Goal: Task Accomplishment & Management: Use online tool/utility

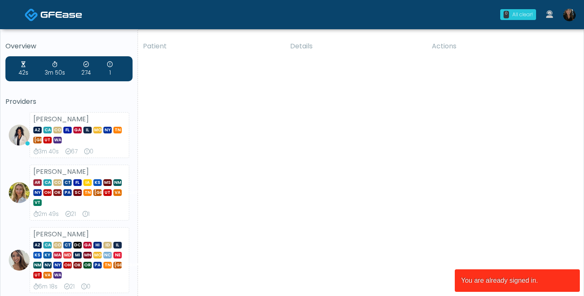
click at [516, 16] on div "All clear!" at bounding box center [522, 15] width 20 height 8
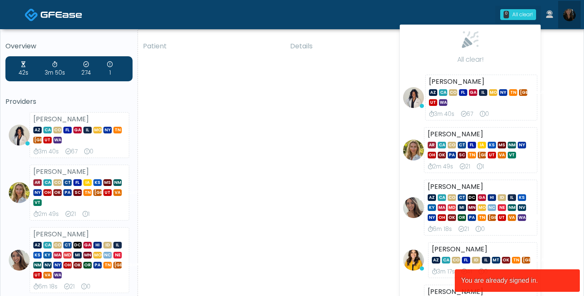
click at [569, 10] on img at bounding box center [569, 15] width 13 height 13
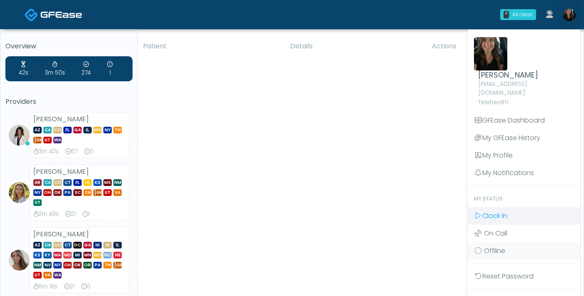
click at [492, 211] on span "Clock In" at bounding box center [494, 216] width 25 height 10
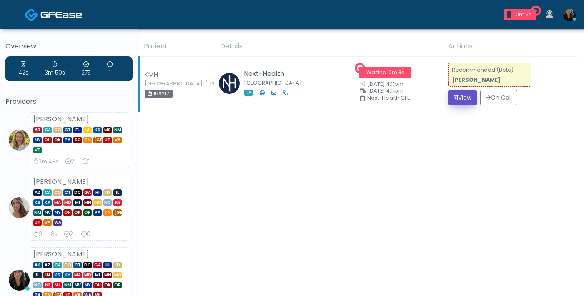
click at [465, 99] on button "View" at bounding box center [462, 97] width 29 height 15
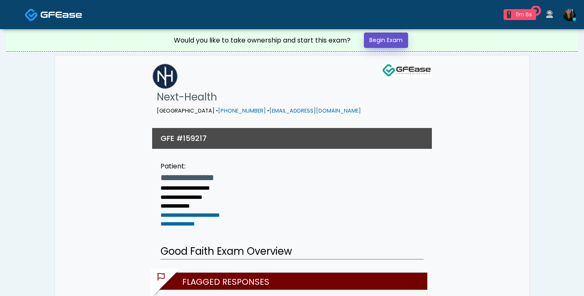
click at [392, 38] on link "Begin Exam" at bounding box center [386, 40] width 44 height 15
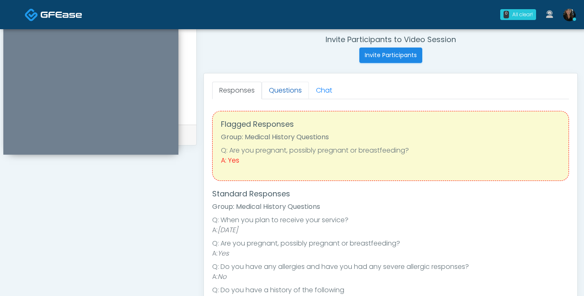
scroll to position [293, 0]
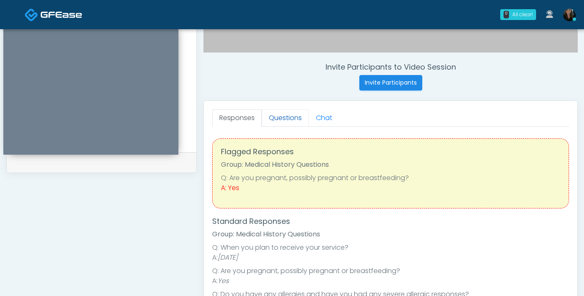
click at [284, 119] on link "Questions" at bounding box center [285, 118] width 47 height 18
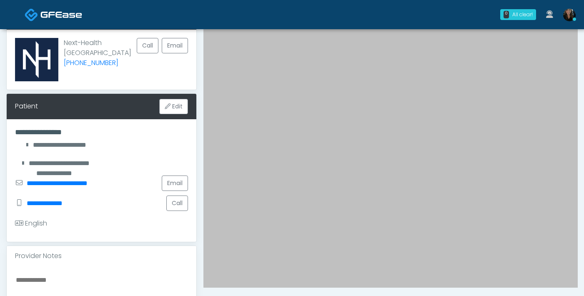
scroll to position [212, 0]
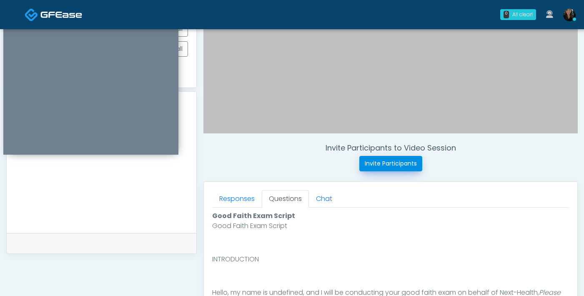
click at [372, 167] on button "Invite Participants" at bounding box center [390, 163] width 63 height 15
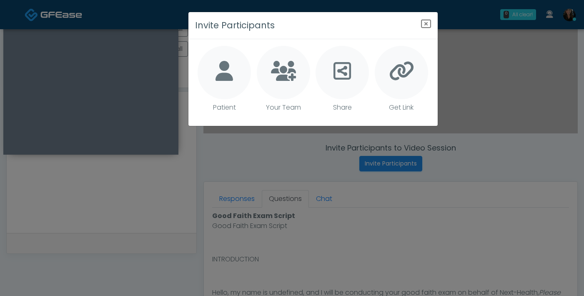
click at [225, 70] on icon at bounding box center [224, 71] width 18 height 20
type textarea "**********"
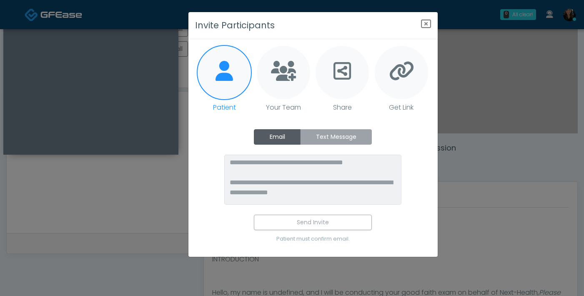
click at [318, 137] on label "Text Message" at bounding box center [336, 136] width 72 height 15
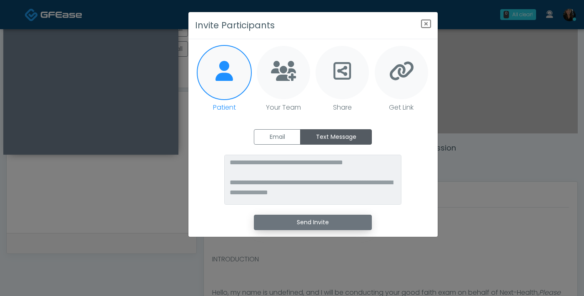
click at [311, 223] on button "Send Invite" at bounding box center [313, 222] width 118 height 15
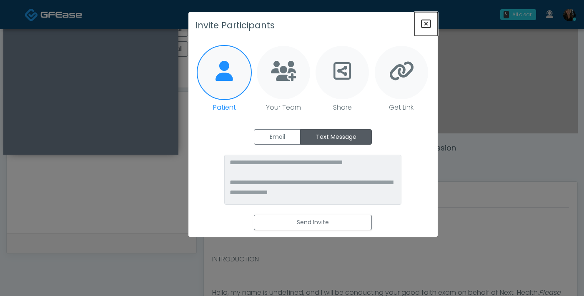
click at [426, 25] on icon "Close" at bounding box center [426, 24] width 10 height 10
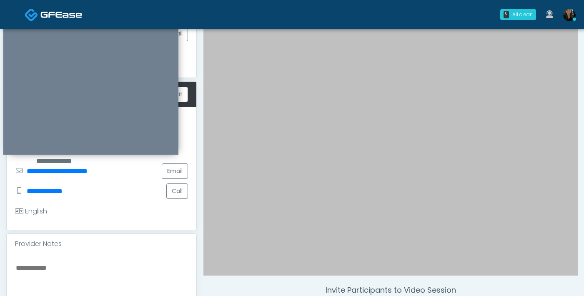
scroll to position [0, 0]
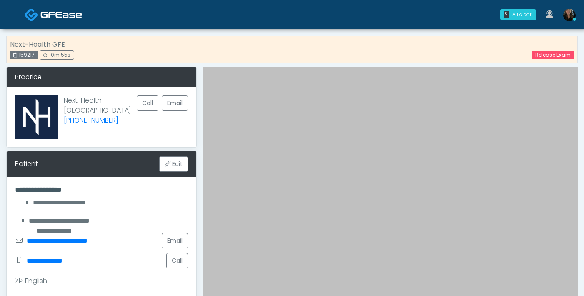
click at [30, 57] on div "159217" at bounding box center [24, 55] width 28 height 8
copy div "159217"
click at [560, 56] on link "Release Exam" at bounding box center [553, 55] width 42 height 8
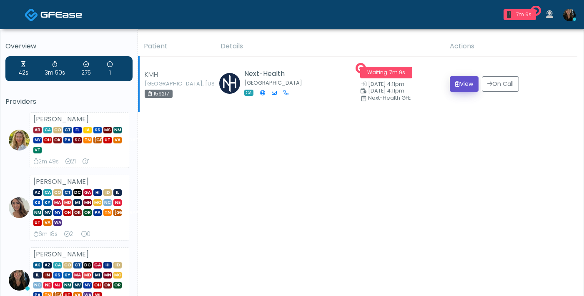
click at [456, 88] on button "View" at bounding box center [464, 83] width 29 height 15
click at [458, 82] on button "View" at bounding box center [464, 83] width 29 height 15
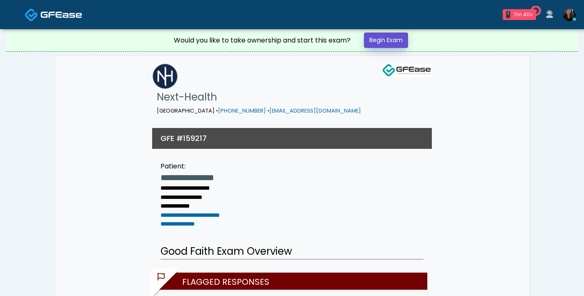
click at [394, 42] on link "Begin Exam" at bounding box center [386, 40] width 44 height 15
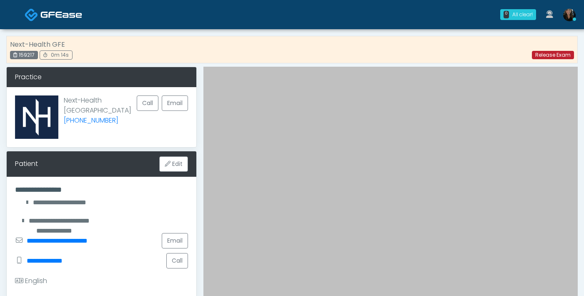
click at [551, 53] on link "Release Exam" at bounding box center [553, 55] width 42 height 8
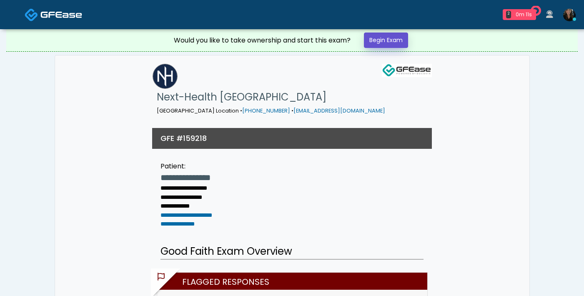
click at [378, 42] on link "Begin Exam" at bounding box center [386, 40] width 44 height 15
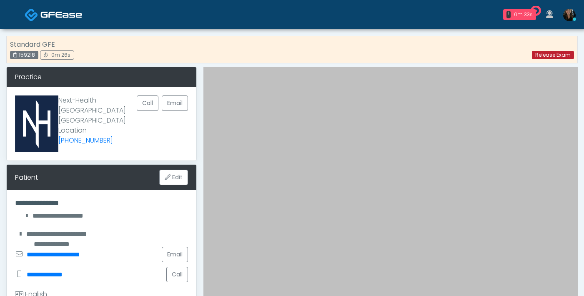
click at [554, 54] on link "Release Exam" at bounding box center [553, 55] width 42 height 8
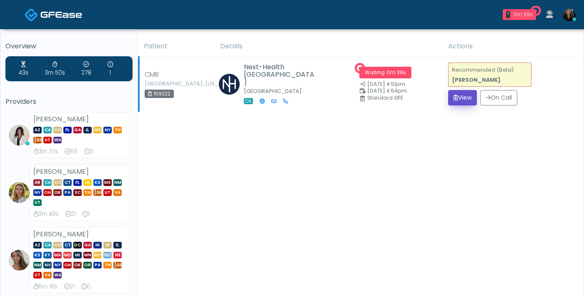
click at [451, 104] on button "View" at bounding box center [462, 97] width 29 height 15
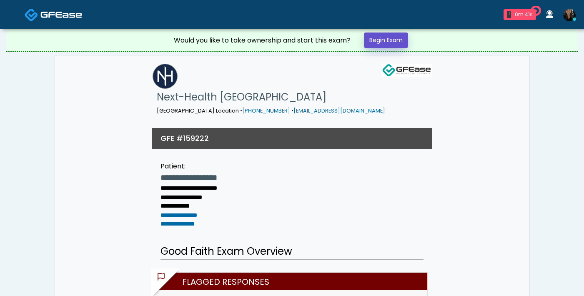
click at [396, 46] on link "Begin Exam" at bounding box center [386, 40] width 44 height 15
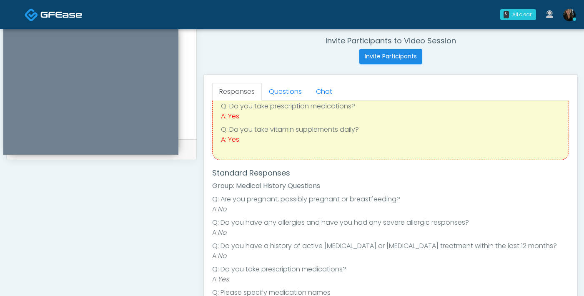
scroll to position [57, 0]
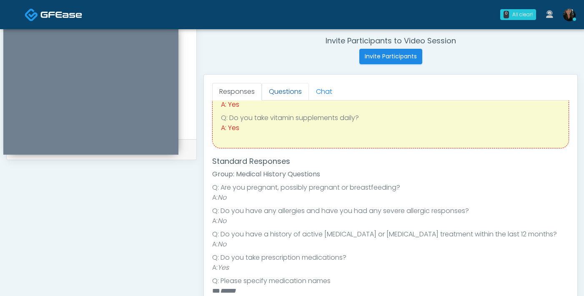
click at [290, 94] on link "Questions" at bounding box center [285, 92] width 47 height 18
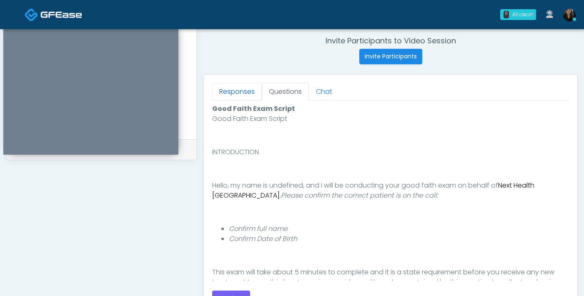
click at [237, 90] on link "Responses" at bounding box center [237, 92] width 50 height 18
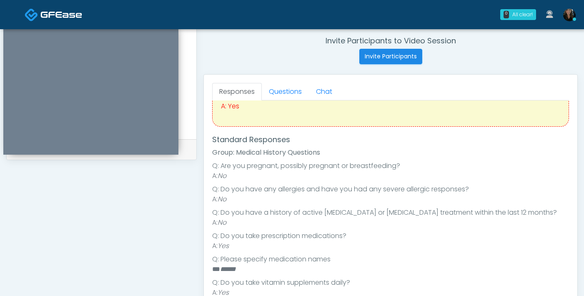
scroll to position [77, 0]
click at [292, 88] on link "Questions" at bounding box center [285, 92] width 47 height 18
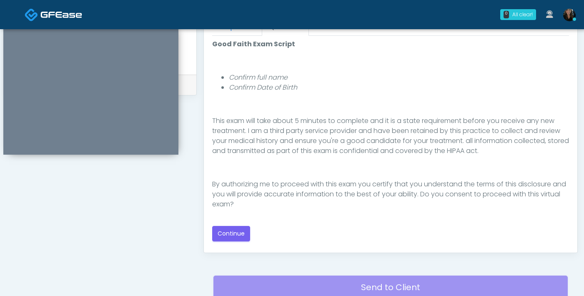
scroll to position [385, 0]
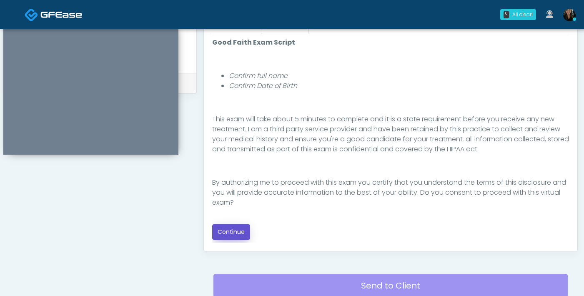
click at [236, 232] on button "Continue" at bounding box center [231, 231] width 38 height 15
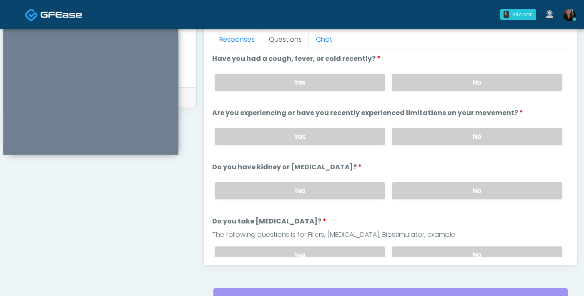
scroll to position [353, 0]
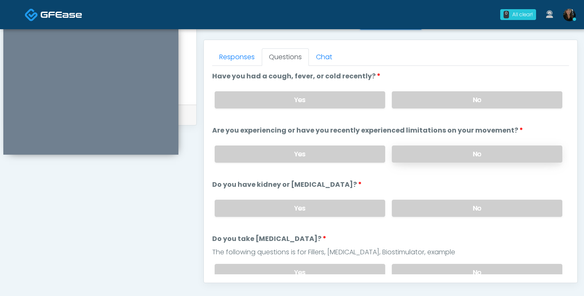
click at [403, 150] on label "No" at bounding box center [477, 153] width 170 height 17
click at [413, 98] on label "No" at bounding box center [477, 99] width 170 height 17
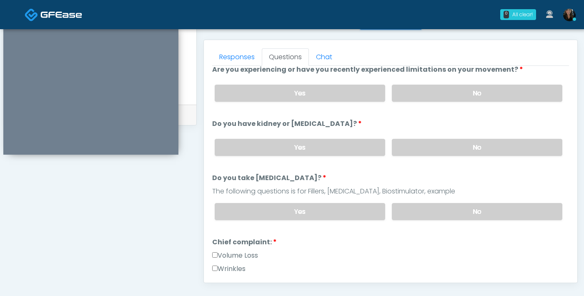
scroll to position [65, 0]
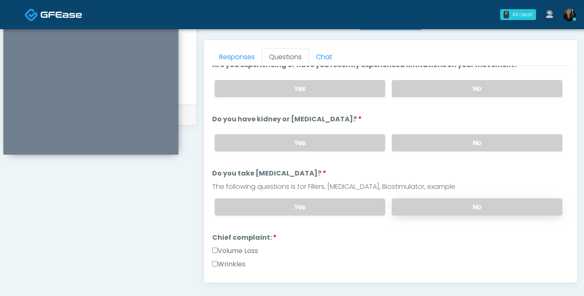
click at [416, 203] on label "No" at bounding box center [477, 206] width 170 height 17
click at [421, 137] on label "No" at bounding box center [477, 142] width 170 height 17
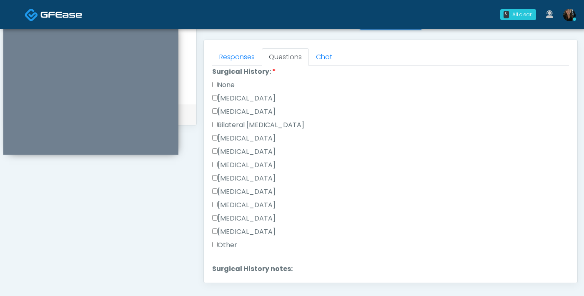
scroll to position [570, 0]
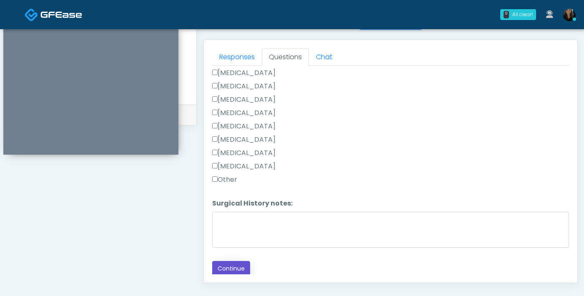
click at [229, 271] on button "Continue" at bounding box center [231, 268] width 38 height 15
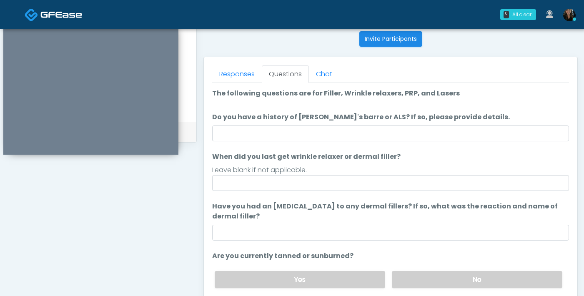
scroll to position [334, 0]
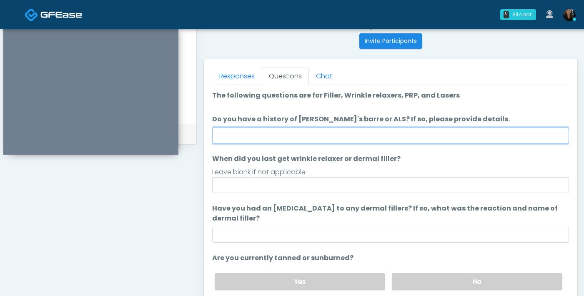
click at [330, 137] on input "Do you have a history of Guillain's barre or ALS? If so, please provide details." at bounding box center [390, 136] width 357 height 16
type input "**"
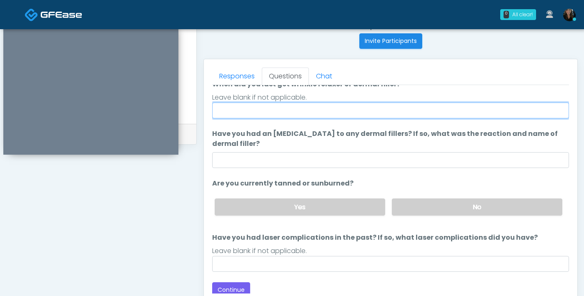
scroll to position [78, 0]
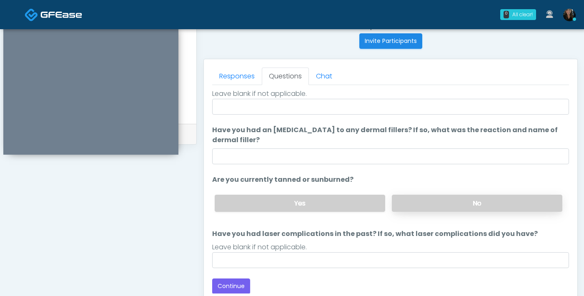
click at [403, 200] on label "No" at bounding box center [477, 203] width 170 height 17
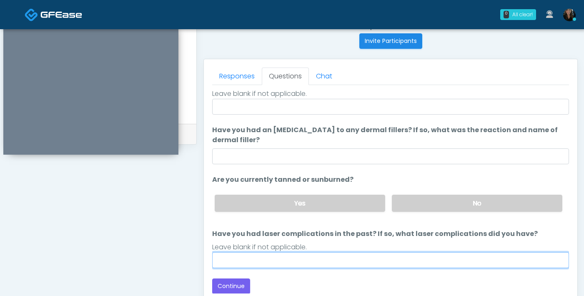
click at [338, 260] on input "Have you had laser complications in the past? If so, what laser complications d…" at bounding box center [390, 260] width 357 height 16
type input "**"
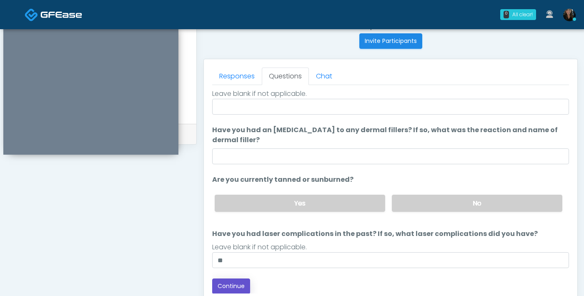
click at [236, 285] on button "Continue" at bounding box center [231, 285] width 38 height 15
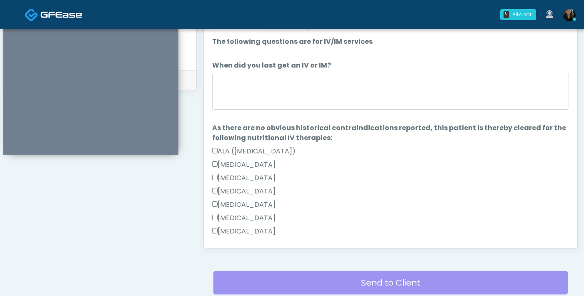
scroll to position [388, 0]
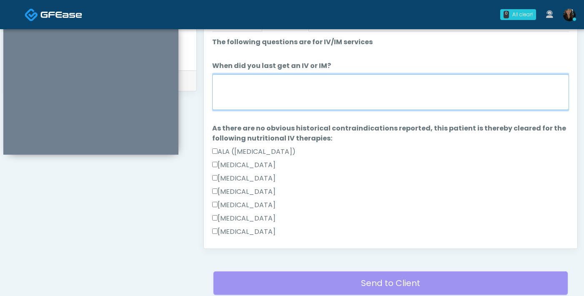
click at [400, 93] on textarea "When did you last get an IV or IM?" at bounding box center [390, 92] width 357 height 36
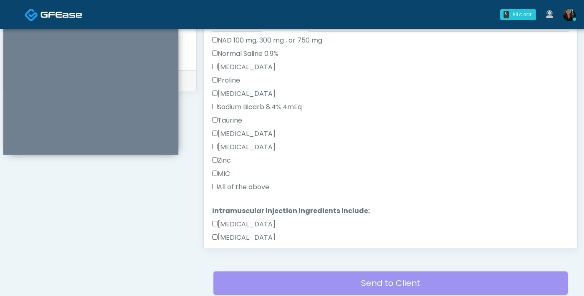
scroll to position [313, 0]
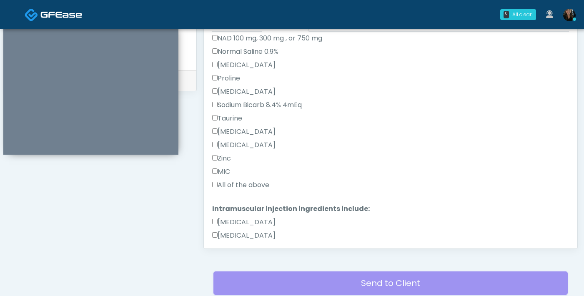
type textarea "***"
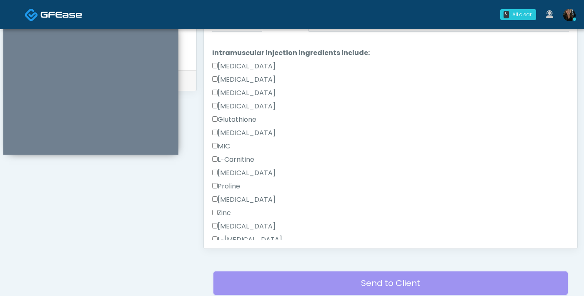
scroll to position [529, 0]
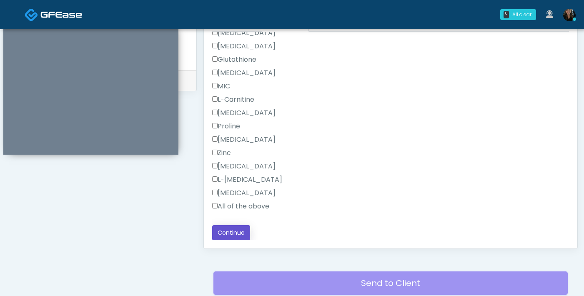
click at [228, 233] on button "Continue" at bounding box center [231, 232] width 38 height 15
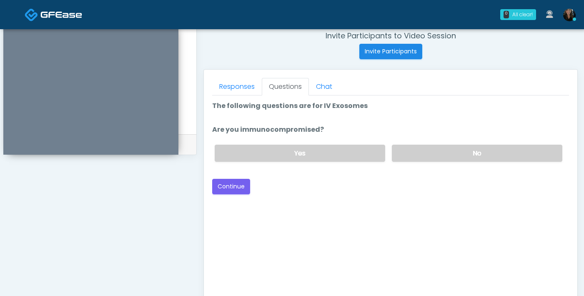
scroll to position [323, 0]
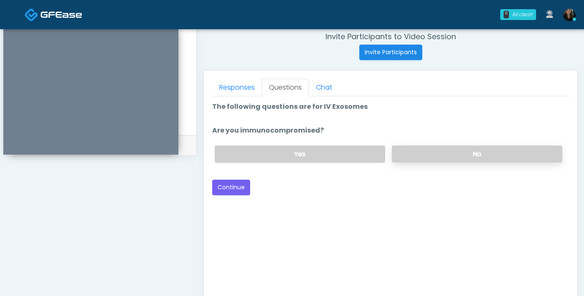
click at [418, 150] on label "No" at bounding box center [477, 153] width 170 height 17
click at [229, 185] on button "Continue" at bounding box center [231, 187] width 38 height 15
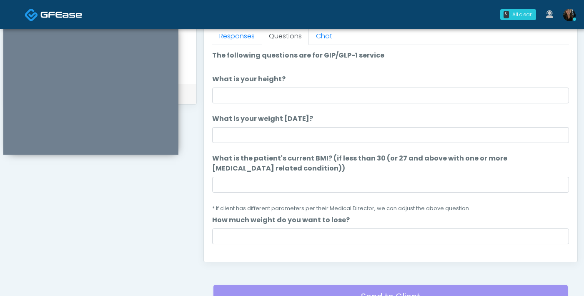
scroll to position [373, 0]
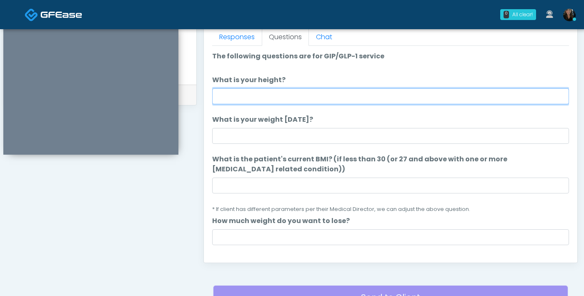
click at [329, 99] on input "What is your height?" at bounding box center [390, 96] width 357 height 16
type input "***"
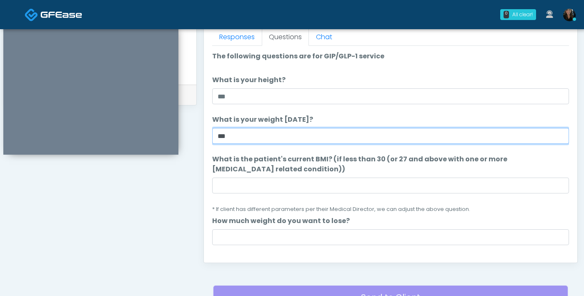
type input "***"
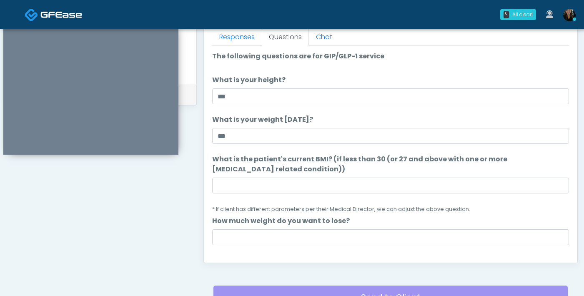
click at [298, 199] on li "What is the patient's current BMI? (if less than 30 (or 27 and above with one o…" at bounding box center [390, 184] width 357 height 60
click at [299, 196] on li "What is the patient's current BMI? (if less than 30 (or 27 and above with one o…" at bounding box center [390, 184] width 357 height 60
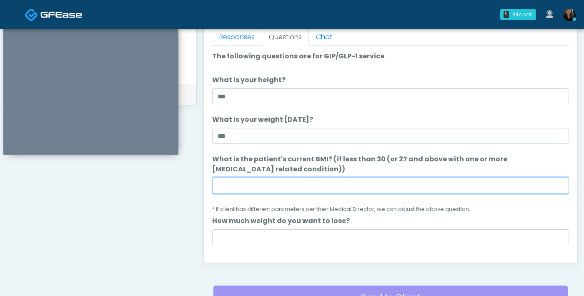
click at [305, 185] on input "What is the patient's current BMI? (if less than 30 (or 27 and above with one o…" at bounding box center [390, 186] width 357 height 16
type input "****"
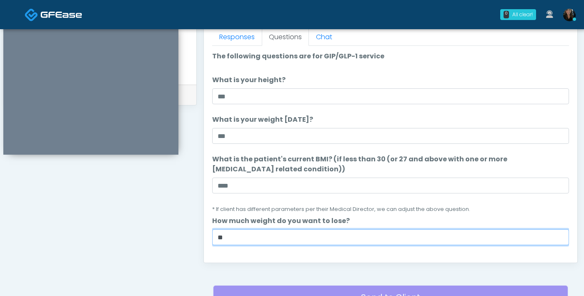
type input "**"
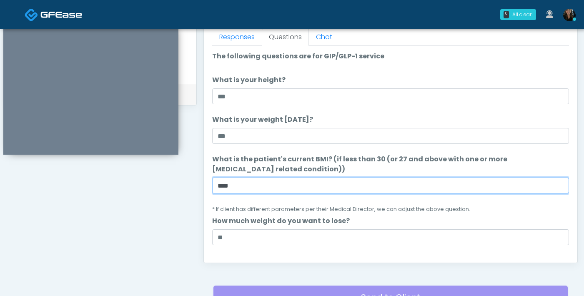
click at [292, 188] on input "****" at bounding box center [390, 186] width 357 height 16
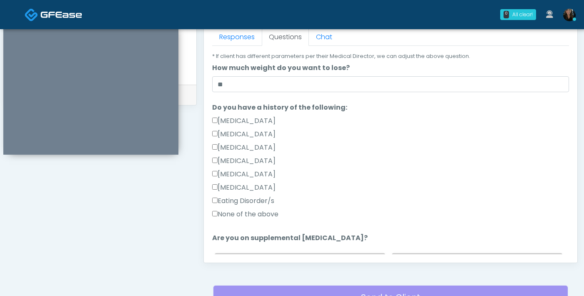
scroll to position [190, 0]
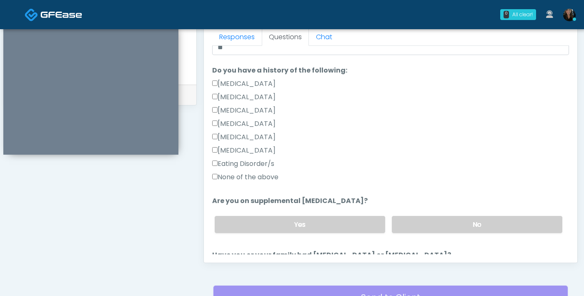
type input "****"
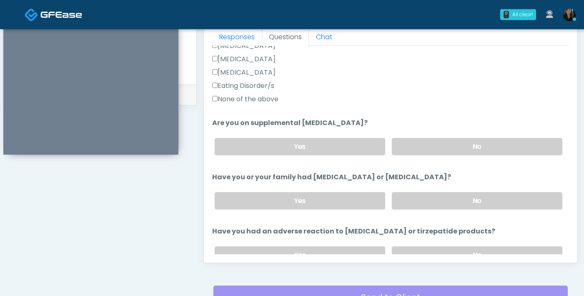
scroll to position [267, 0]
click at [402, 149] on label "No" at bounding box center [477, 147] width 170 height 17
click at [424, 199] on label "No" at bounding box center [477, 201] width 170 height 17
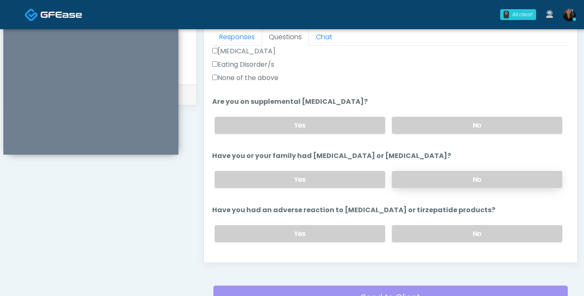
scroll to position [306, 0]
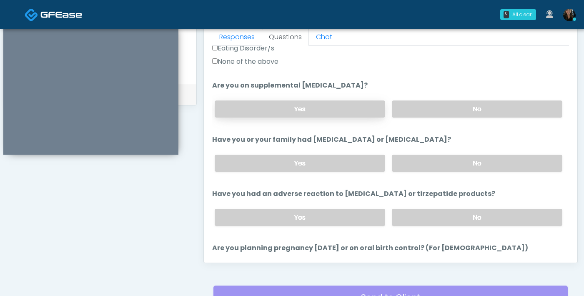
click at [308, 107] on label "Yes" at bounding box center [300, 108] width 170 height 17
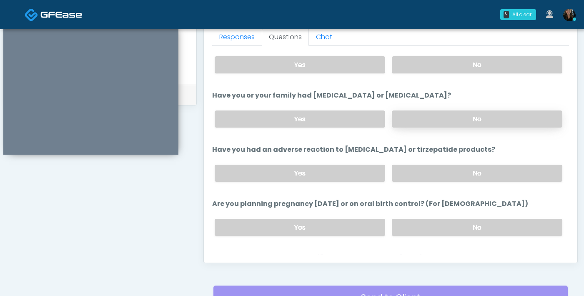
scroll to position [350, 0]
click at [419, 172] on label "No" at bounding box center [477, 172] width 170 height 17
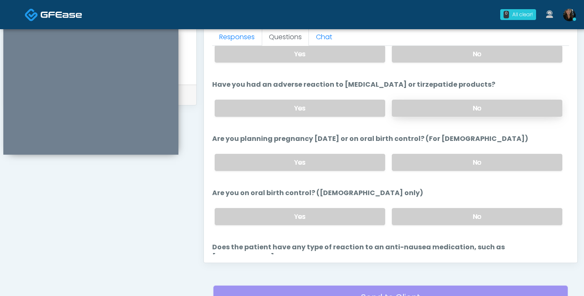
scroll to position [415, 0]
click at [421, 159] on label "No" at bounding box center [477, 162] width 170 height 17
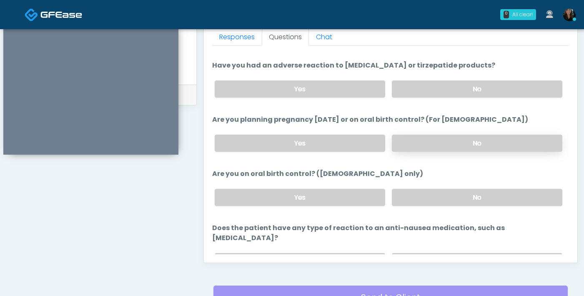
scroll to position [458, 0]
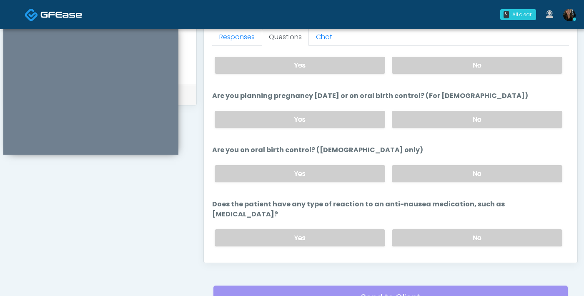
click at [423, 180] on div "Yes No" at bounding box center [388, 173] width 361 height 30
click at [423, 176] on label "No" at bounding box center [477, 173] width 170 height 17
click at [428, 229] on label "No" at bounding box center [477, 237] width 170 height 17
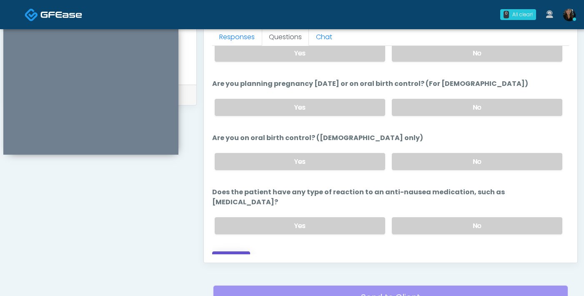
click at [233, 251] on button "Continue" at bounding box center [231, 258] width 38 height 15
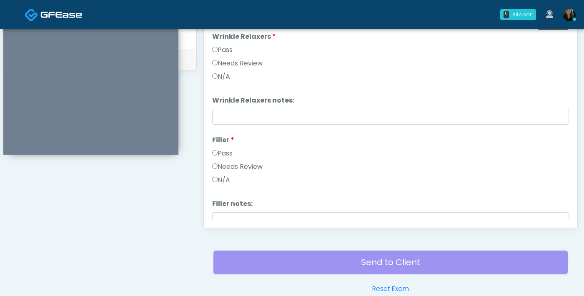
scroll to position [343, 0]
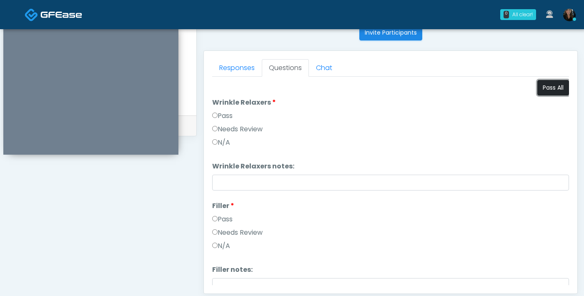
click at [546, 85] on button "Pass All" at bounding box center [553, 87] width 32 height 15
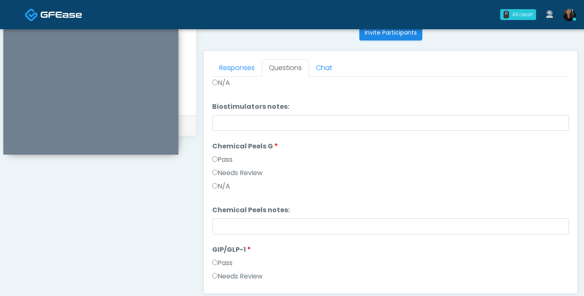
scroll to position [965, 0]
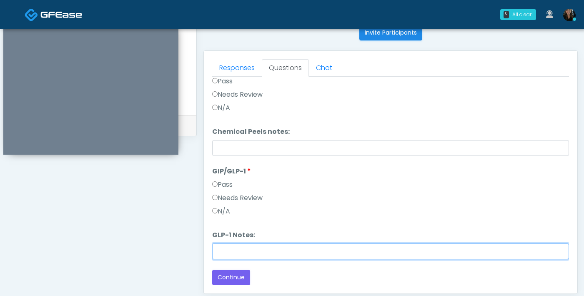
click at [243, 254] on input "GLP-1 Notes:" at bounding box center [390, 251] width 357 height 16
click at [259, 254] on input "*******" at bounding box center [390, 251] width 357 height 16
type input "**********"
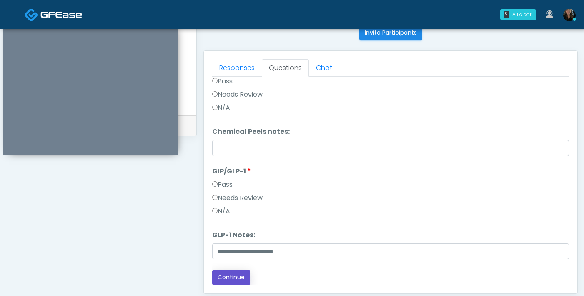
click at [238, 280] on button "Continue" at bounding box center [231, 277] width 38 height 15
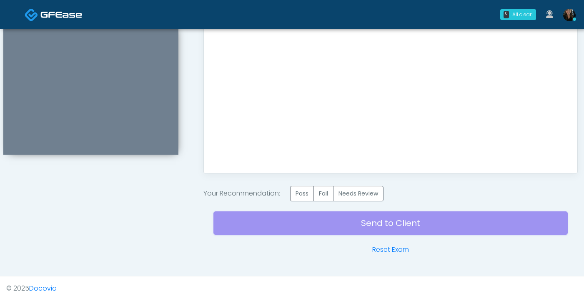
scroll to position [465, 0]
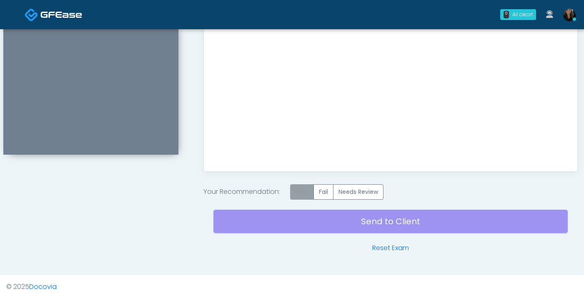
click at [307, 193] on label "Pass" at bounding box center [302, 191] width 24 height 15
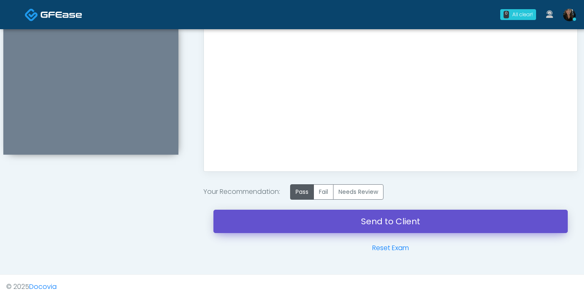
click at [386, 219] on link "Send to Client" at bounding box center [390, 221] width 354 height 23
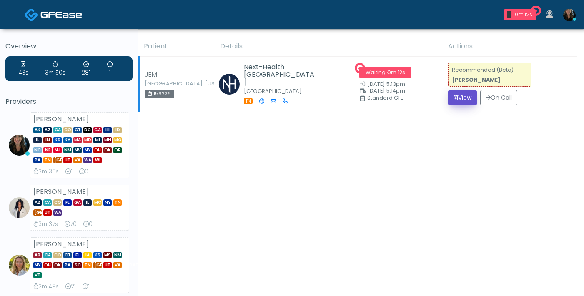
click at [461, 100] on button "View" at bounding box center [462, 97] width 29 height 15
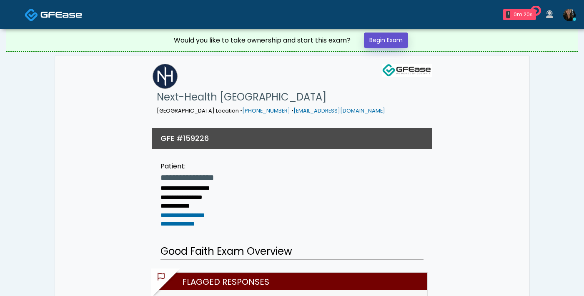
click at [390, 42] on link "Begin Exam" at bounding box center [386, 40] width 44 height 15
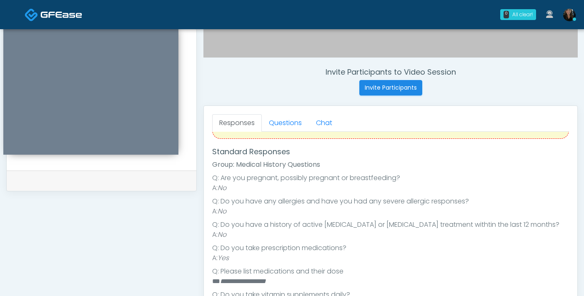
scroll to position [74, 0]
click at [286, 127] on link "Questions" at bounding box center [285, 123] width 47 height 18
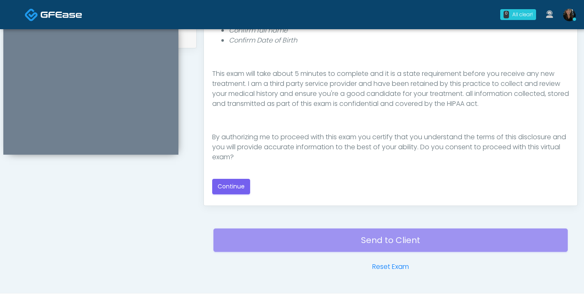
scroll to position [432, 0]
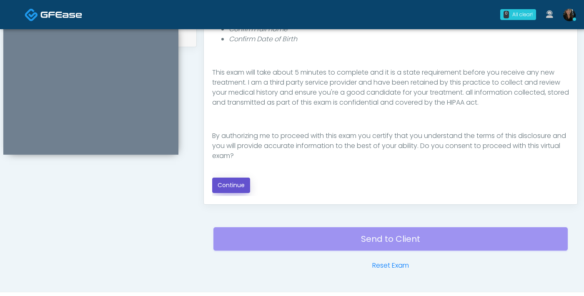
click at [238, 185] on button "Continue" at bounding box center [231, 185] width 38 height 15
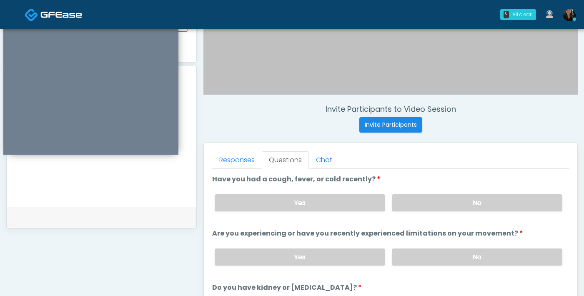
scroll to position [251, 0]
click at [430, 259] on label "No" at bounding box center [477, 256] width 170 height 17
click at [440, 196] on label "No" at bounding box center [477, 202] width 170 height 17
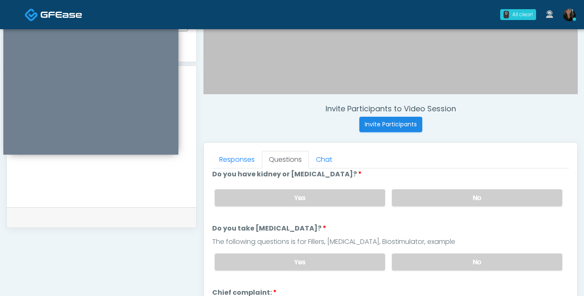
scroll to position [115, 0]
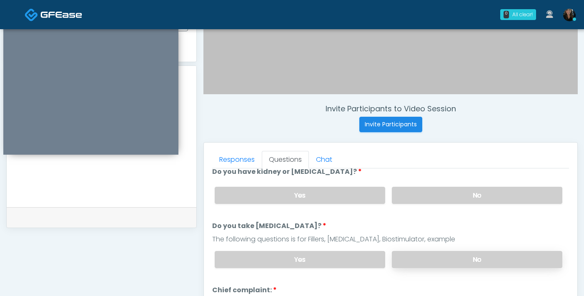
click at [435, 259] on label "No" at bounding box center [477, 259] width 170 height 17
click at [435, 193] on label "No" at bounding box center [477, 195] width 170 height 17
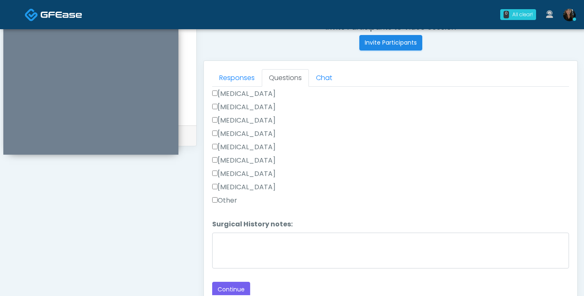
scroll to position [334, 0]
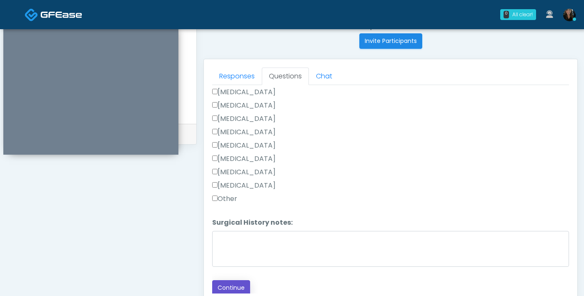
click at [241, 282] on button "Continue" at bounding box center [231, 287] width 38 height 15
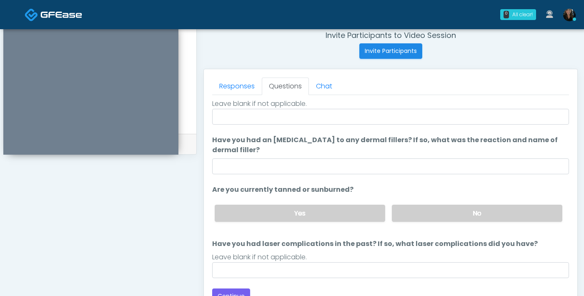
scroll to position [2, 0]
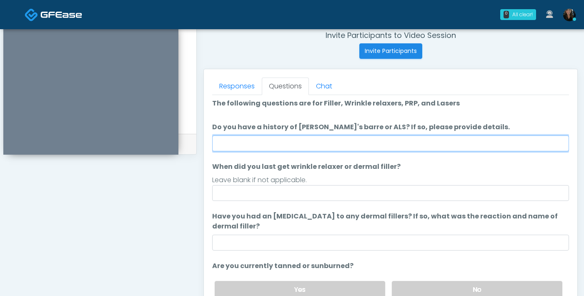
click at [346, 141] on input "Do you have a history of [PERSON_NAME]'s barre or ALS? If so, please provide de…" at bounding box center [390, 143] width 357 height 16
type input "**"
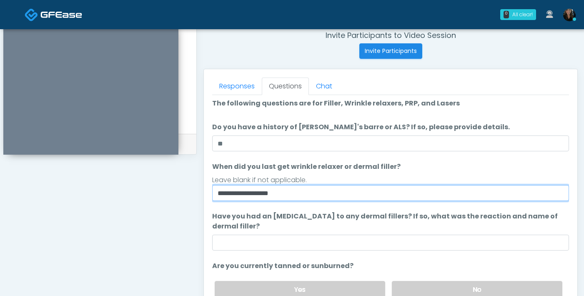
scroll to position [78, 0]
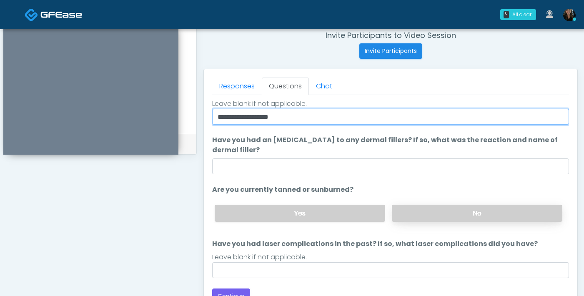
type input "**********"
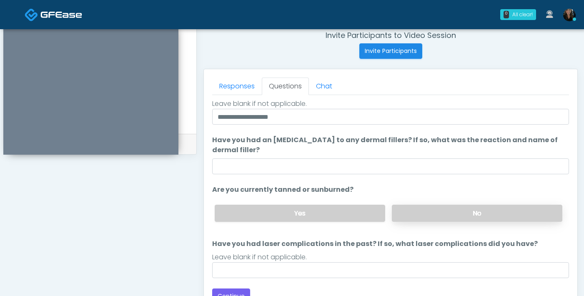
click at [412, 210] on label "No" at bounding box center [477, 213] width 170 height 17
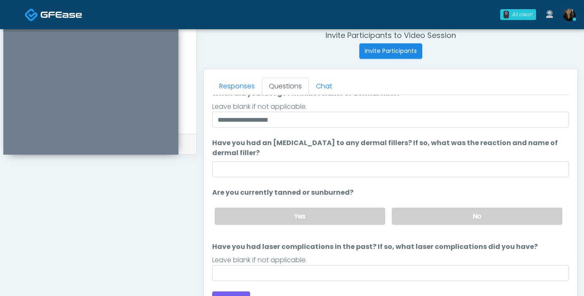
scroll to position [76, 0]
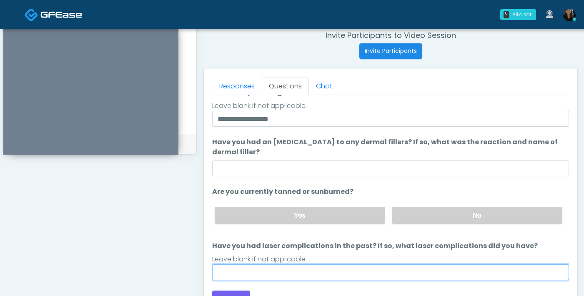
click at [320, 275] on input "Have you had laser complications in the past? If so, what laser complications d…" at bounding box center [390, 272] width 357 height 16
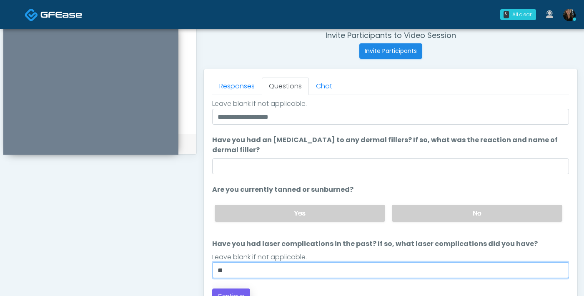
type input "**"
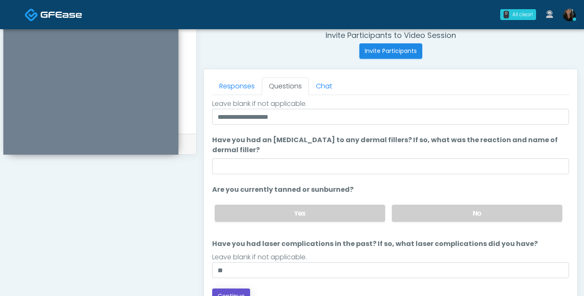
click at [220, 291] on button "Continue" at bounding box center [231, 295] width 38 height 15
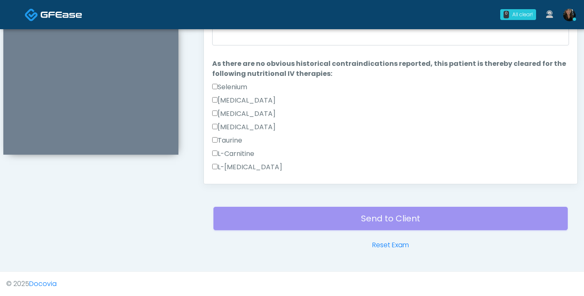
scroll to position [391, 0]
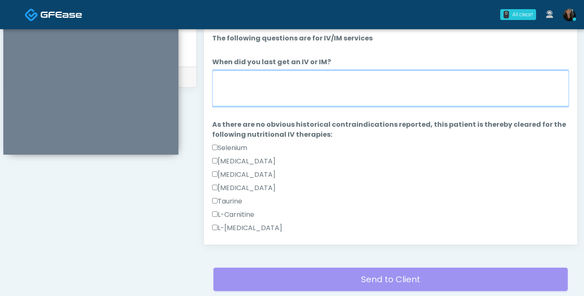
click at [313, 98] on textarea "When did you last get an IV or IM?" at bounding box center [390, 88] width 357 height 36
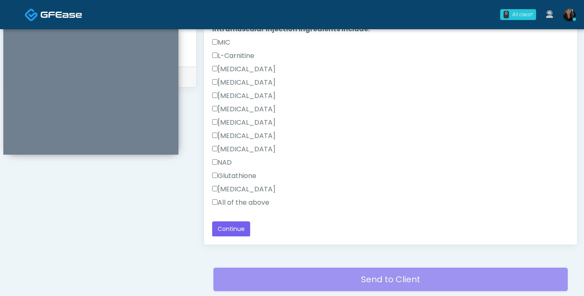
scroll to position [0, 0]
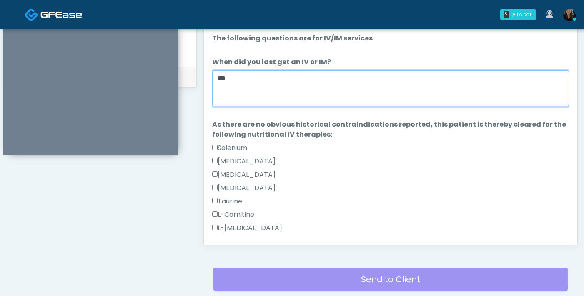
click at [251, 83] on textarea "***" at bounding box center [390, 88] width 357 height 36
type textarea "*"
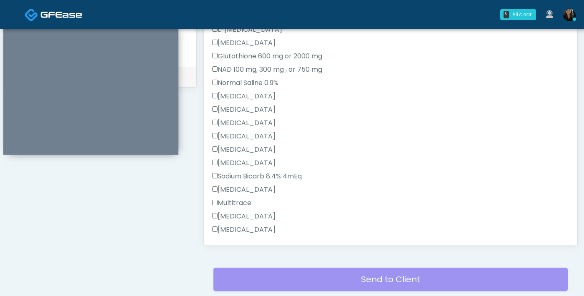
scroll to position [463, 0]
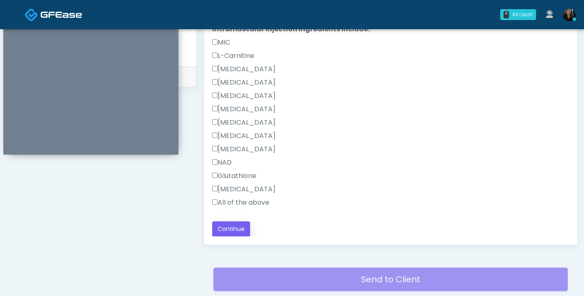
type textarea "******"
click at [222, 230] on button "Continue" at bounding box center [231, 228] width 38 height 15
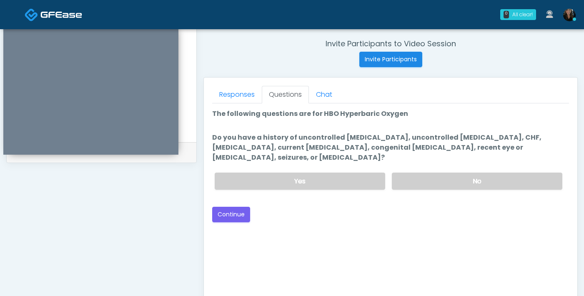
scroll to position [316, 0]
click at [452, 173] on label "No" at bounding box center [477, 181] width 170 height 17
click at [218, 207] on button "Continue" at bounding box center [231, 214] width 38 height 15
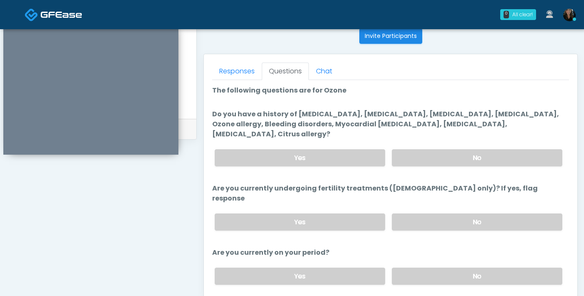
scroll to position [341, 0]
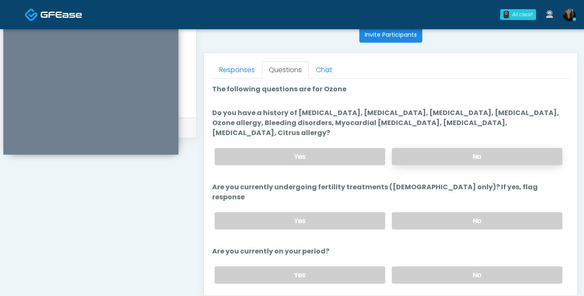
click at [431, 148] on label "No" at bounding box center [477, 156] width 170 height 17
click at [415, 212] on label "No" at bounding box center [477, 220] width 170 height 17
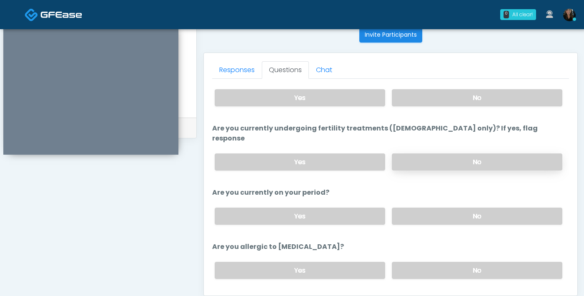
scroll to position [61, 0]
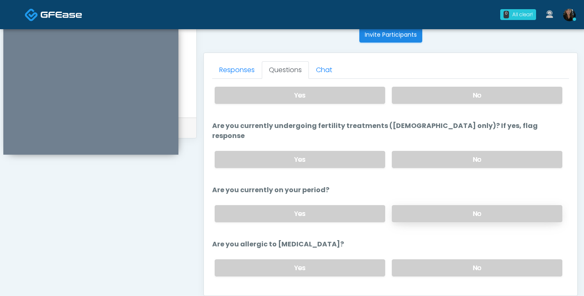
click at [418, 205] on label "No" at bounding box center [477, 213] width 170 height 17
click at [413, 257] on div "Yes No" at bounding box center [388, 268] width 361 height 30
click at [421, 259] on label "No" at bounding box center [477, 267] width 170 height 17
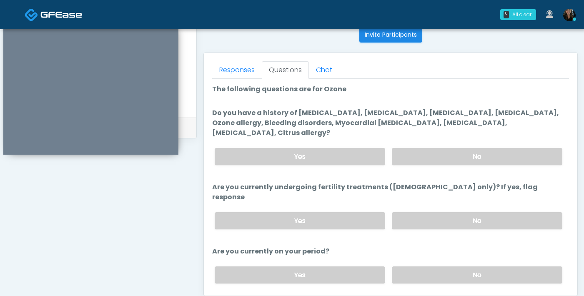
click at [345, 262] on div "Yes No" at bounding box center [388, 275] width 361 height 30
click at [346, 266] on label "Yes" at bounding box center [300, 274] width 170 height 17
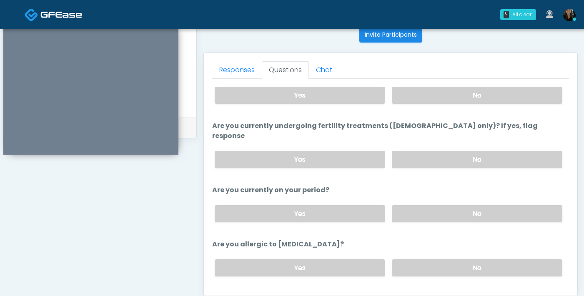
click at [230, 293] on button "Continue" at bounding box center [231, 300] width 38 height 15
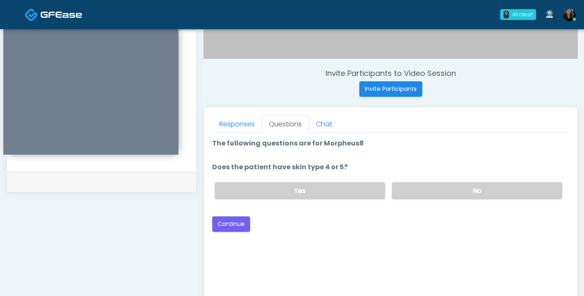
scroll to position [286, 0]
click at [411, 193] on label "No" at bounding box center [477, 191] width 170 height 17
click at [225, 221] on button "Continue" at bounding box center [231, 224] width 38 height 15
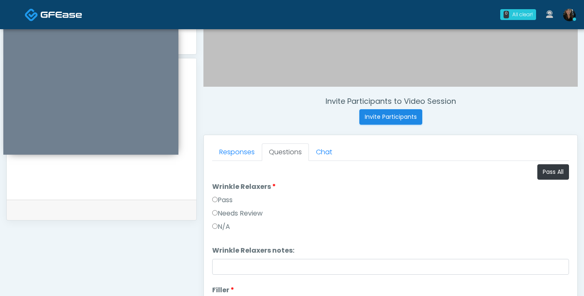
scroll to position [240, 0]
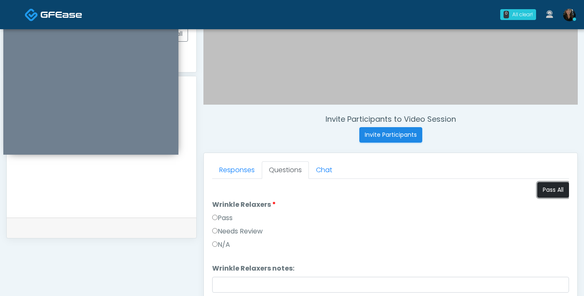
click at [559, 190] on button "Pass All" at bounding box center [553, 189] width 32 height 15
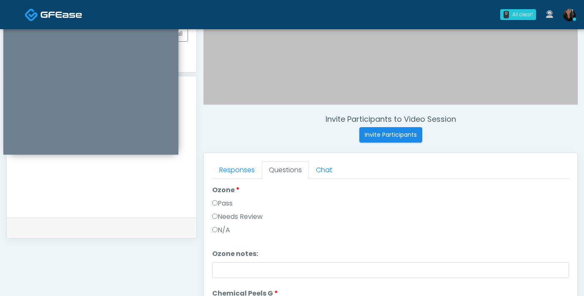
scroll to position [957, 0]
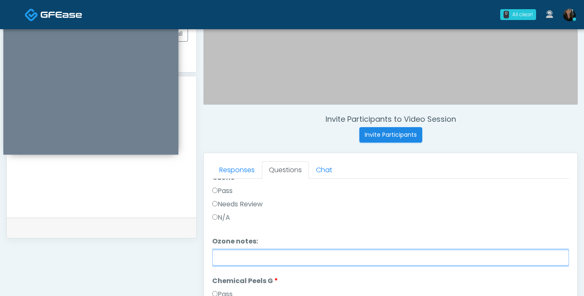
click at [247, 256] on input "Ozone notes:" at bounding box center [390, 258] width 357 height 16
type input "*********"
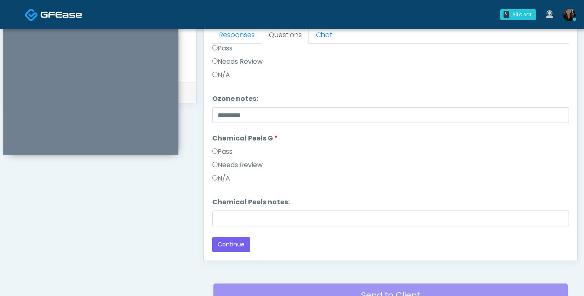
scroll to position [376, 0]
click at [235, 242] on button "Continue" at bounding box center [231, 243] width 38 height 15
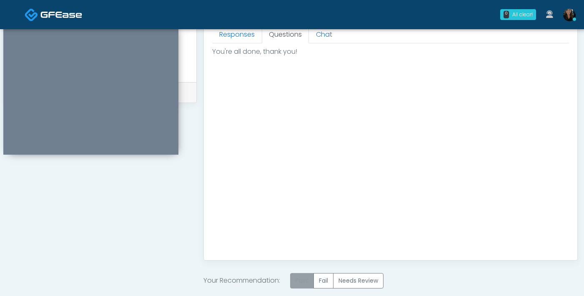
click at [314, 278] on label "Pass" at bounding box center [302, 280] width 24 height 15
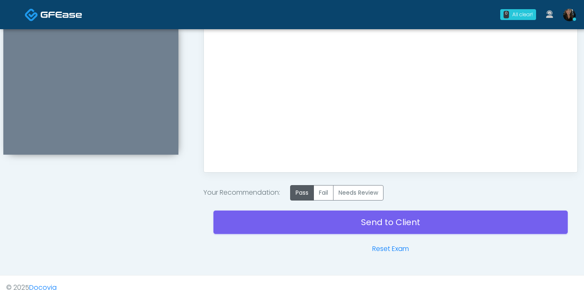
scroll to position [468, 0]
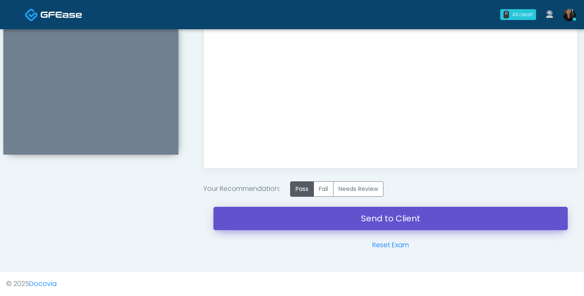
click at [343, 217] on link "Send to Client" at bounding box center [390, 218] width 354 height 23
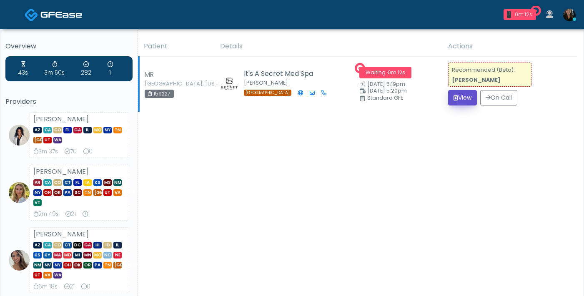
click at [458, 95] on button "View" at bounding box center [462, 97] width 29 height 15
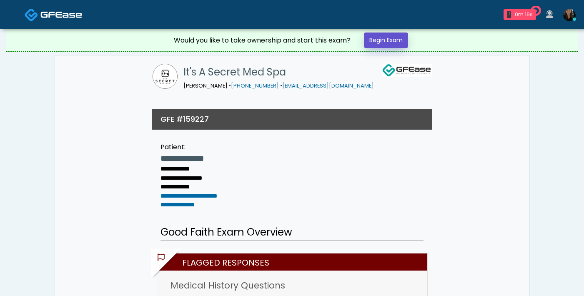
click at [383, 40] on link "Begin Exam" at bounding box center [386, 40] width 44 height 15
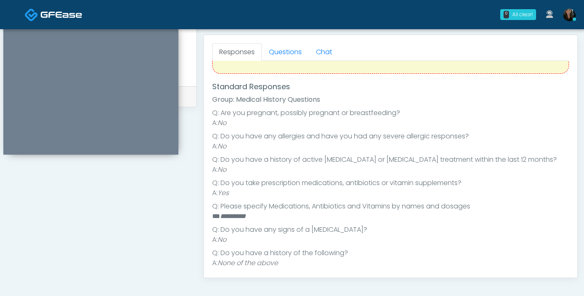
scroll to position [79, 0]
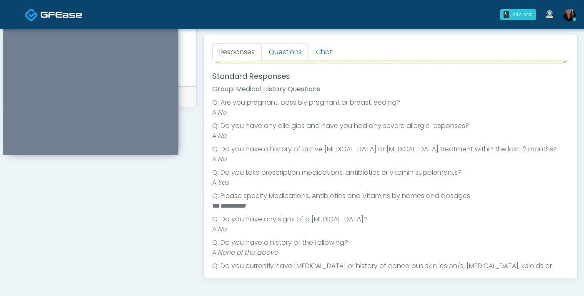
click at [278, 51] on link "Questions" at bounding box center [285, 52] width 47 height 18
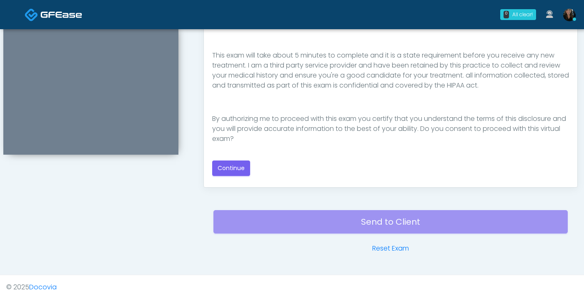
scroll to position [86, 0]
click at [233, 170] on button "Continue" at bounding box center [231, 167] width 38 height 15
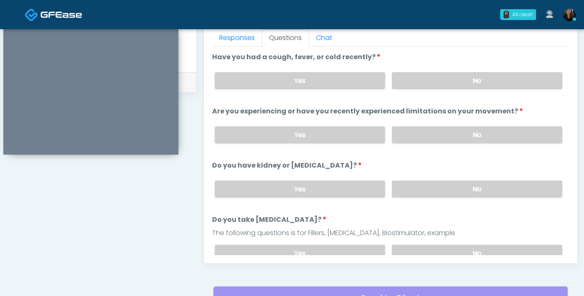
scroll to position [358, 0]
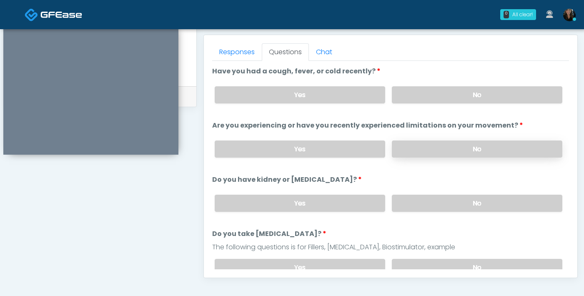
click at [411, 149] on label "No" at bounding box center [477, 148] width 170 height 17
click at [428, 100] on label "No" at bounding box center [477, 94] width 170 height 17
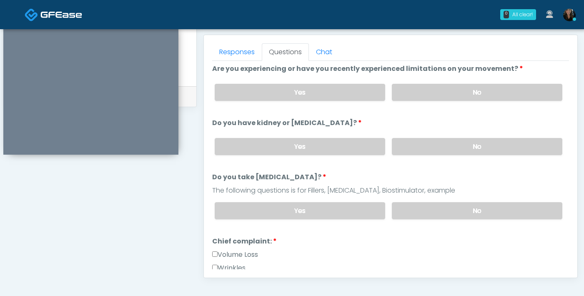
scroll to position [58, 0]
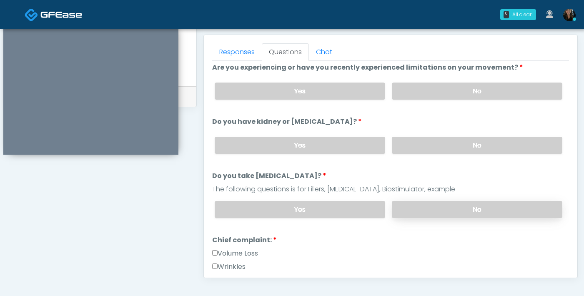
click at [419, 208] on label "No" at bounding box center [477, 209] width 170 height 17
click at [433, 145] on label "No" at bounding box center [477, 145] width 170 height 17
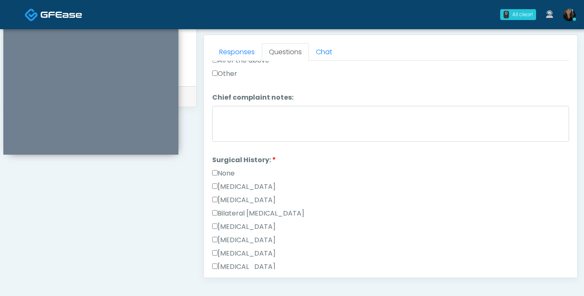
scroll to position [383, 0]
click at [217, 173] on label "None" at bounding box center [223, 174] width 23 height 10
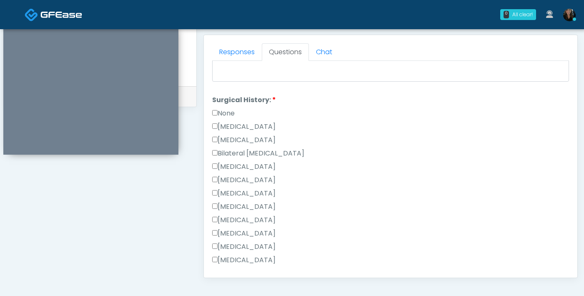
scroll to position [543, 0]
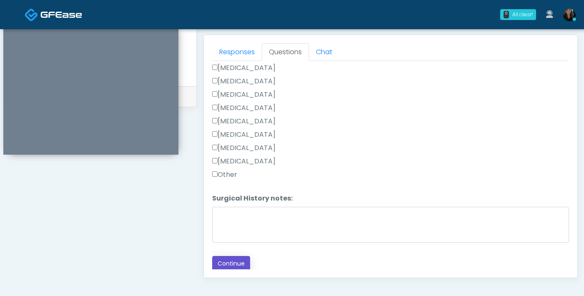
click at [240, 260] on button "Continue" at bounding box center [231, 263] width 38 height 15
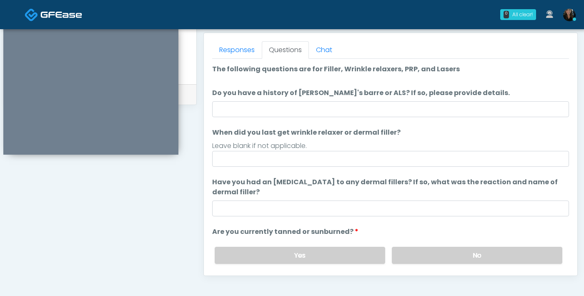
scroll to position [359, 0]
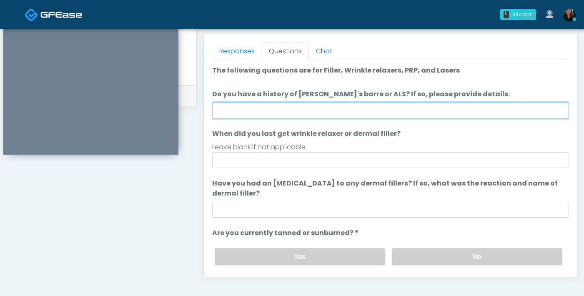
click at [402, 111] on input "Do you have a history of [PERSON_NAME]'s barre or ALS? If so, please provide de…" at bounding box center [390, 111] width 357 height 16
type input "**"
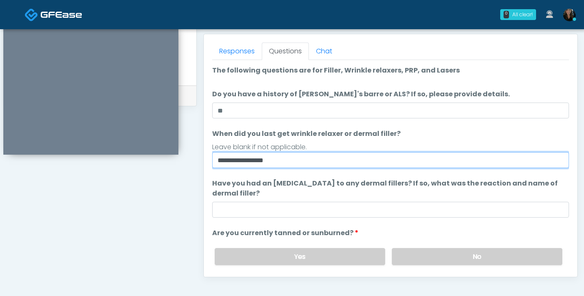
scroll to position [60, 0]
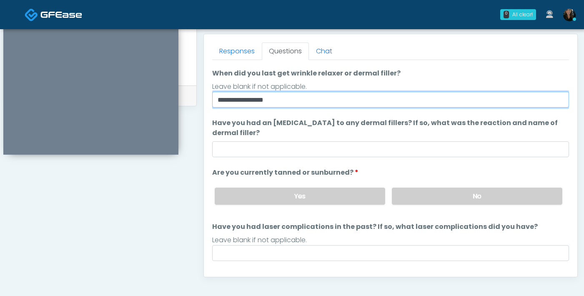
type input "**********"
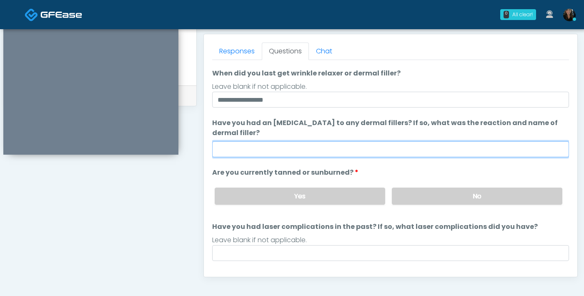
click at [385, 153] on input "Have you had an allergic response to any dermal fillers? If so, what was the re…" at bounding box center [390, 149] width 357 height 16
type input "***"
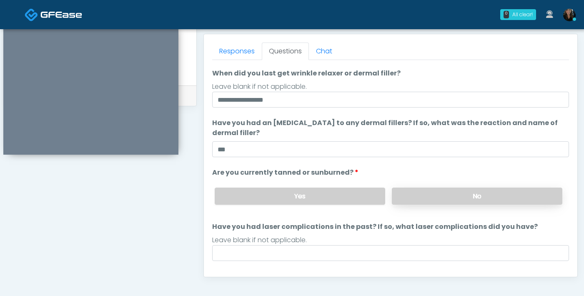
click at [436, 198] on label "No" at bounding box center [477, 196] width 170 height 17
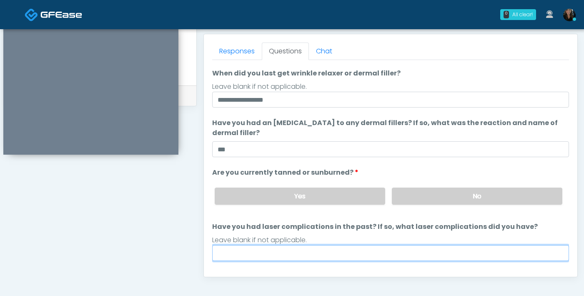
click at [351, 260] on input "Have you had laser complications in the past? If so, what laser complications d…" at bounding box center [390, 253] width 357 height 16
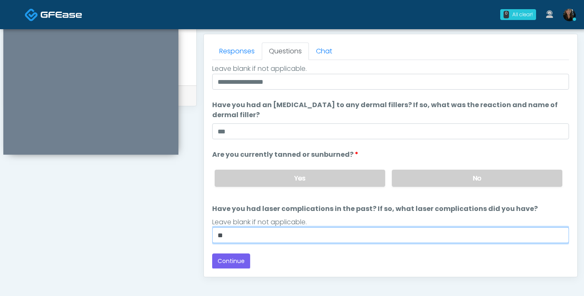
scroll to position [78, 0]
type input "**"
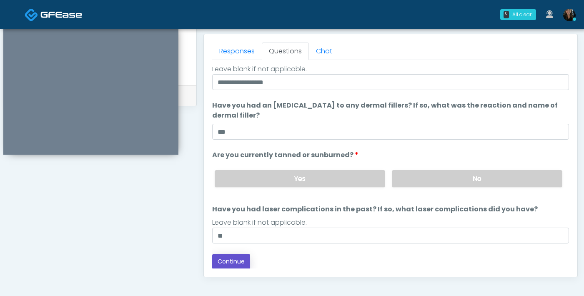
click at [234, 260] on button "Continue" at bounding box center [231, 261] width 38 height 15
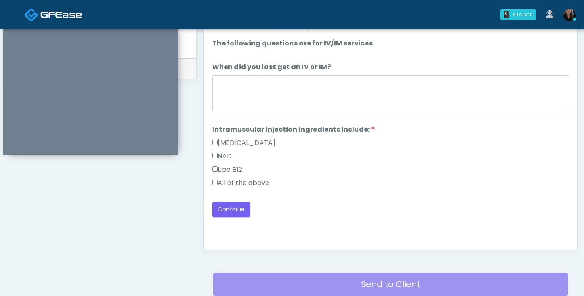
scroll to position [354, 0]
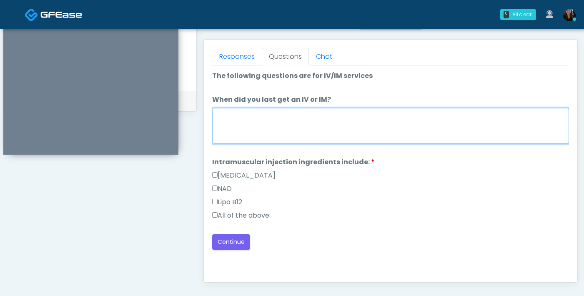
click at [255, 120] on textarea "When did you last get an IV or IM?" at bounding box center [390, 126] width 357 height 36
type textarea "***"
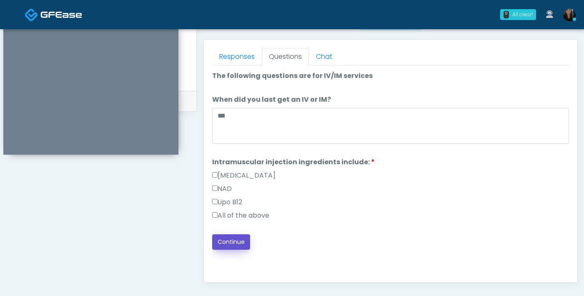
click at [236, 246] on button "Continue" at bounding box center [231, 241] width 38 height 15
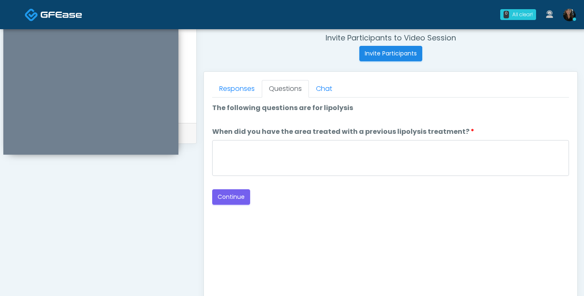
scroll to position [320, 0]
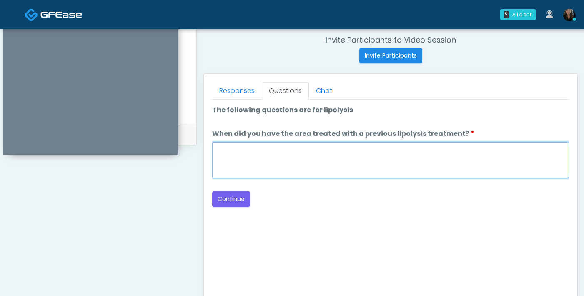
click at [297, 168] on textarea "When did you have the area treated with a previous lipolysis treatment?" at bounding box center [390, 160] width 357 height 36
type textarea "***"
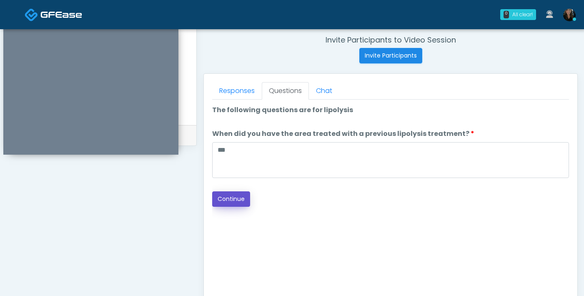
click at [242, 198] on button "Continue" at bounding box center [231, 198] width 38 height 15
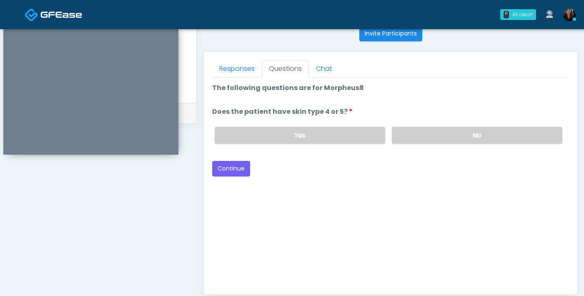
scroll to position [333, 0]
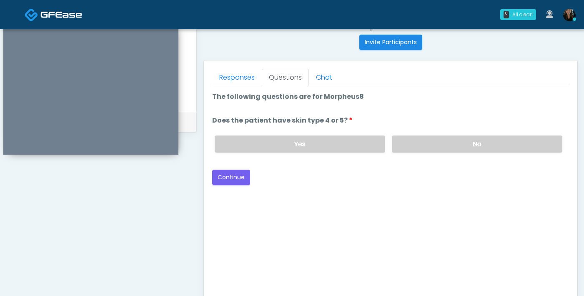
click at [418, 132] on div "Yes No" at bounding box center [388, 144] width 361 height 30
click at [413, 140] on label "No" at bounding box center [477, 143] width 170 height 17
click at [235, 182] on button "Continue" at bounding box center [231, 177] width 38 height 15
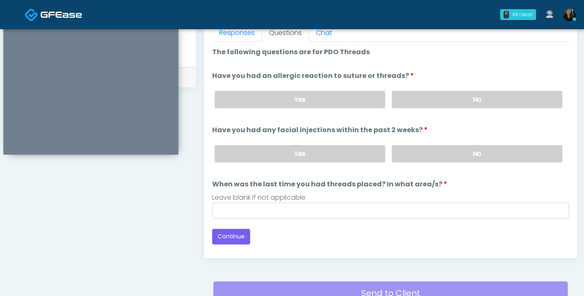
scroll to position [373, 0]
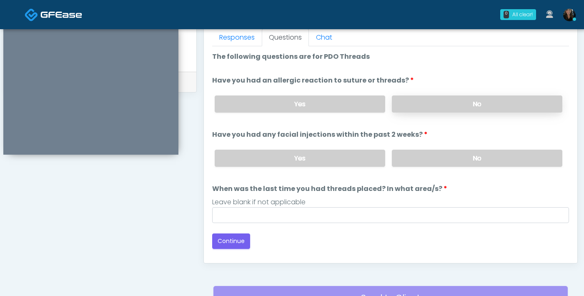
click at [439, 100] on label "No" at bounding box center [477, 103] width 170 height 17
click at [414, 158] on label "No" at bounding box center [477, 158] width 170 height 17
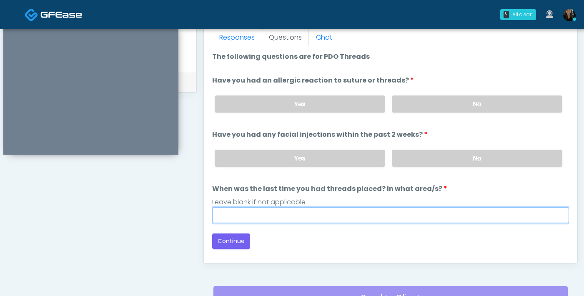
click at [352, 218] on input "When was the last time you had threads placed? In what area/s?" at bounding box center [390, 215] width 357 height 16
type input "***"
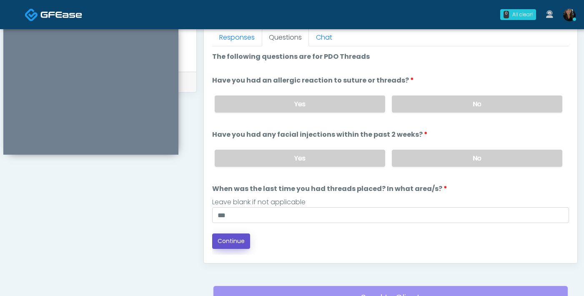
click at [242, 246] on button "Continue" at bounding box center [231, 240] width 38 height 15
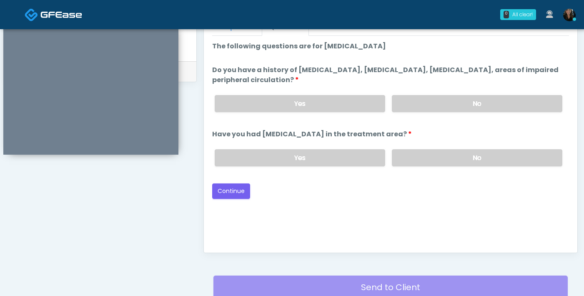
scroll to position [379, 0]
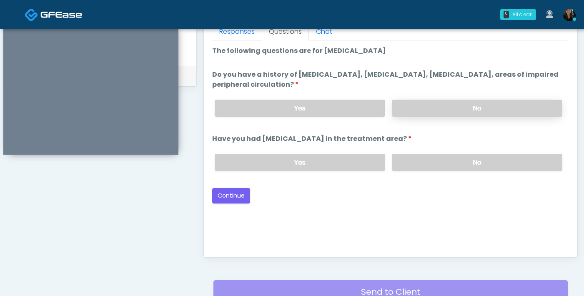
click at [440, 106] on label "No" at bounding box center [477, 108] width 170 height 17
click at [418, 165] on label "No" at bounding box center [477, 162] width 170 height 17
click at [239, 198] on button "Continue" at bounding box center [231, 195] width 38 height 15
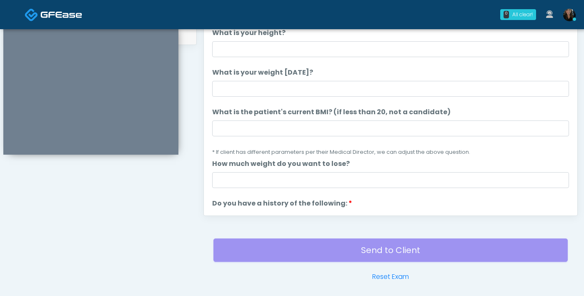
scroll to position [414, 0]
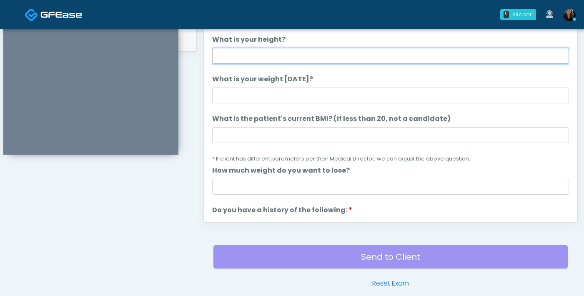
click at [351, 56] on input "What is your height?" at bounding box center [390, 56] width 357 height 16
type input "***"
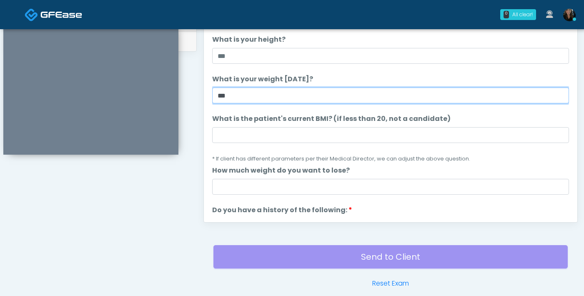
type input "***"
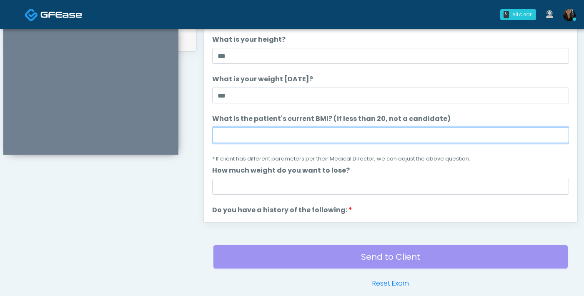
click at [283, 134] on input "What is the patient's current BMI? (if less than 20, not a candidate)" at bounding box center [390, 135] width 357 height 16
type input "****"
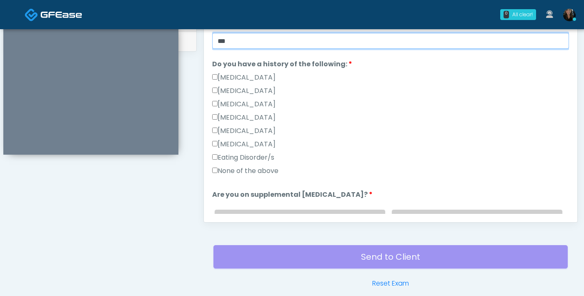
scroll to position [153, 0]
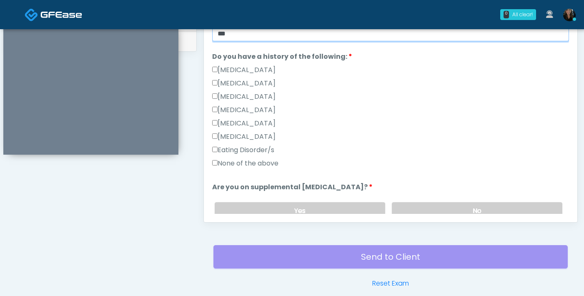
type input "**"
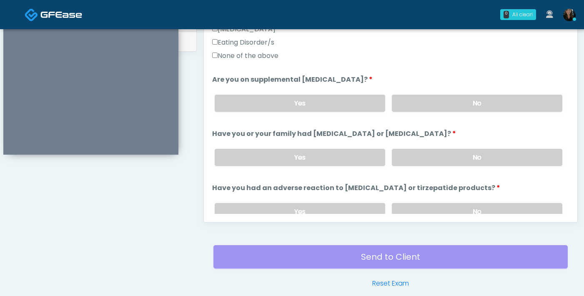
scroll to position [260, 0]
click at [412, 106] on label "No" at bounding box center [477, 103] width 170 height 17
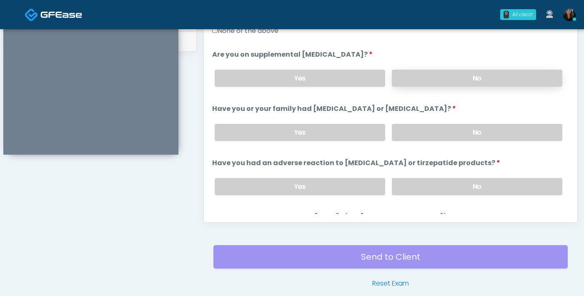
scroll to position [288, 0]
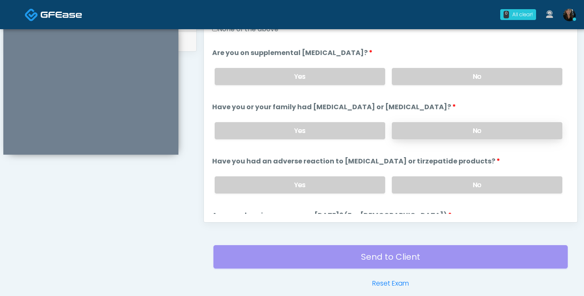
click at [439, 134] on label "No" at bounding box center [477, 130] width 170 height 17
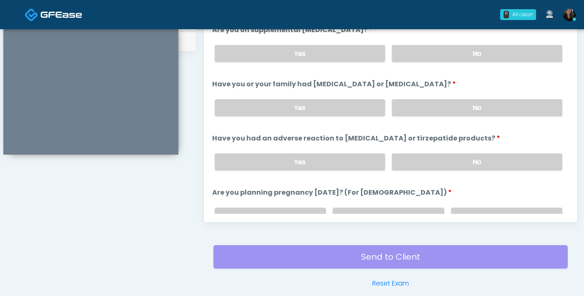
scroll to position [313, 0]
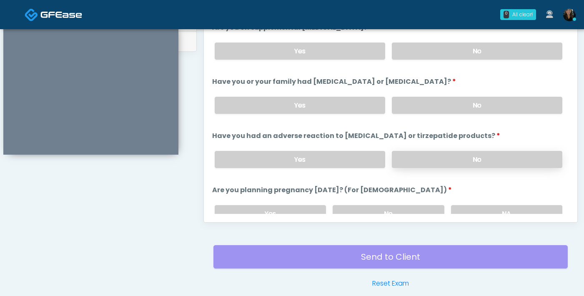
click at [451, 159] on label "No" at bounding box center [477, 159] width 170 height 17
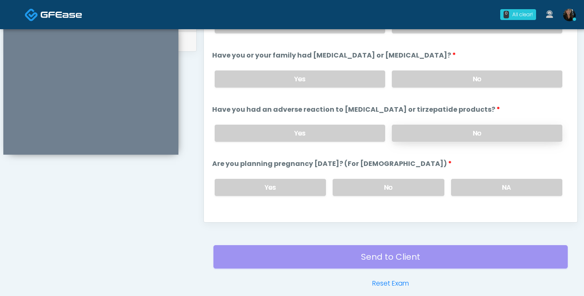
scroll to position [346, 0]
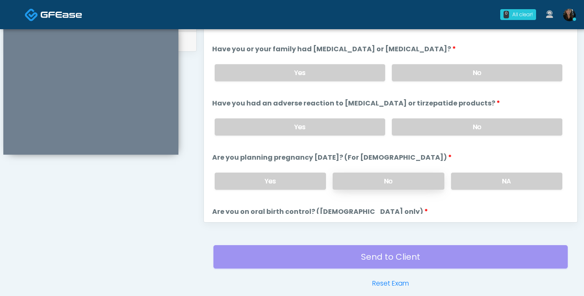
click at [421, 185] on label "No" at bounding box center [388, 181] width 111 height 17
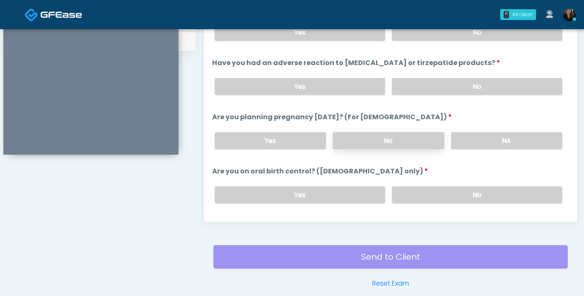
scroll to position [399, 0]
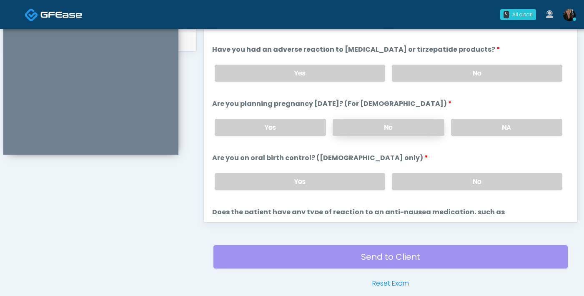
click at [421, 185] on label "No" at bounding box center [477, 181] width 170 height 17
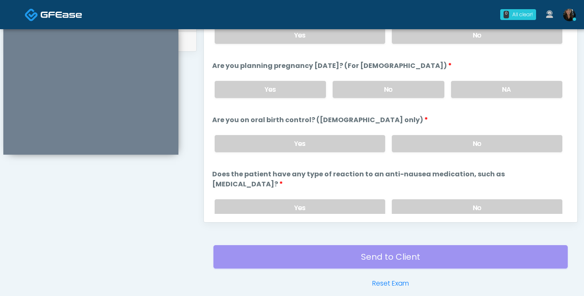
scroll to position [460, 0]
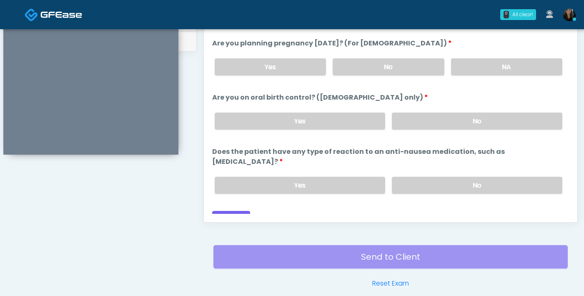
click at [438, 170] on div "Yes No" at bounding box center [388, 185] width 361 height 30
click at [438, 177] on label "No" at bounding box center [477, 185] width 170 height 17
click at [244, 211] on button "Continue" at bounding box center [231, 218] width 38 height 15
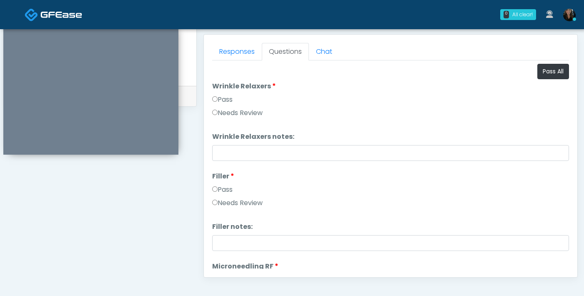
scroll to position [350, 0]
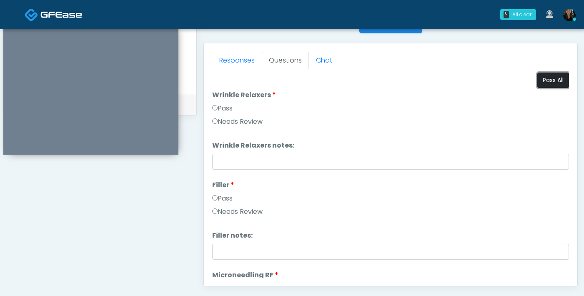
click at [555, 84] on button "Pass All" at bounding box center [553, 80] width 32 height 15
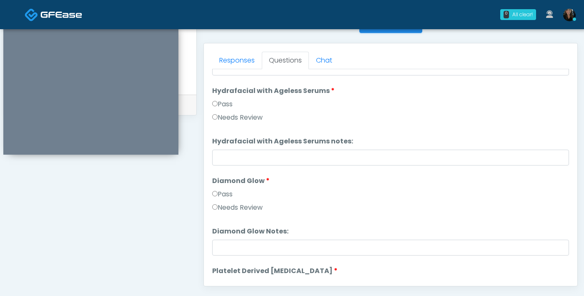
scroll to position [1538, 0]
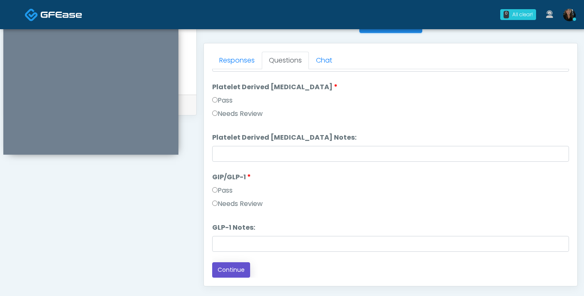
click at [229, 267] on button "Continue" at bounding box center [231, 269] width 38 height 15
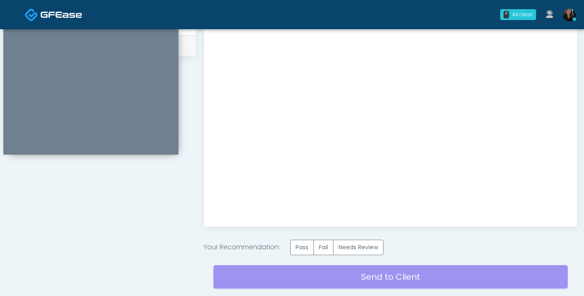
scroll to position [410, 0]
click at [298, 247] on label "Pass" at bounding box center [302, 246] width 24 height 15
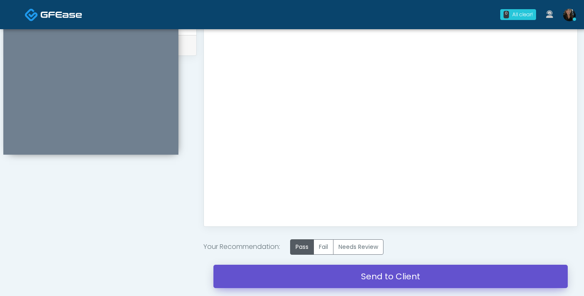
click at [347, 273] on link "Send to Client" at bounding box center [390, 276] width 354 height 23
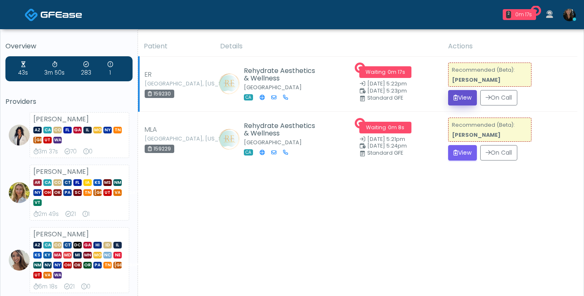
click at [463, 105] on button "View" at bounding box center [462, 97] width 29 height 15
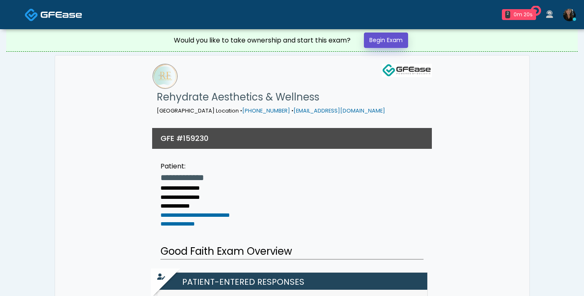
click at [400, 45] on link "Begin Exam" at bounding box center [386, 40] width 44 height 15
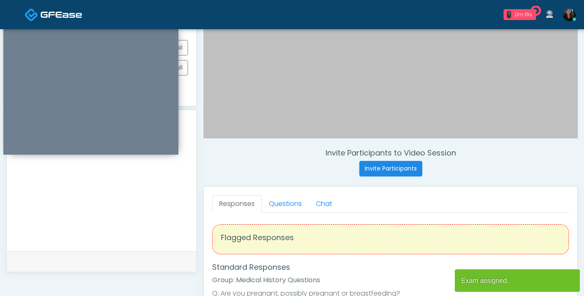
scroll to position [300, 0]
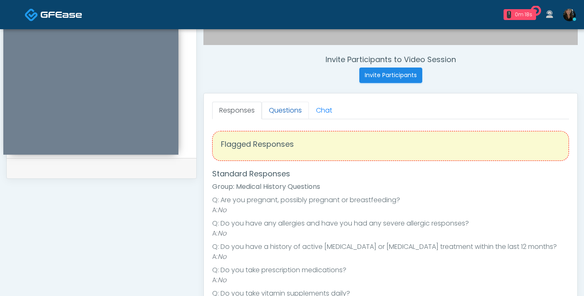
click at [288, 108] on link "Questions" at bounding box center [285, 111] width 47 height 18
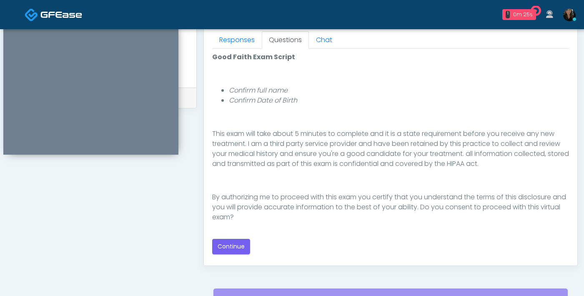
scroll to position [389, 0]
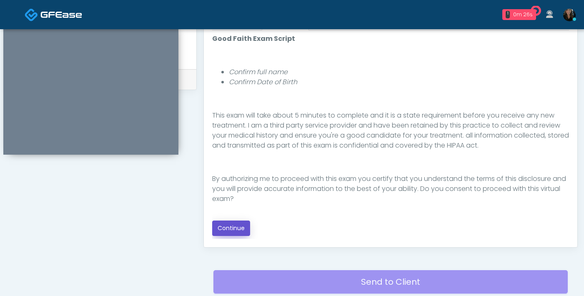
click at [230, 233] on button "Continue" at bounding box center [231, 227] width 38 height 15
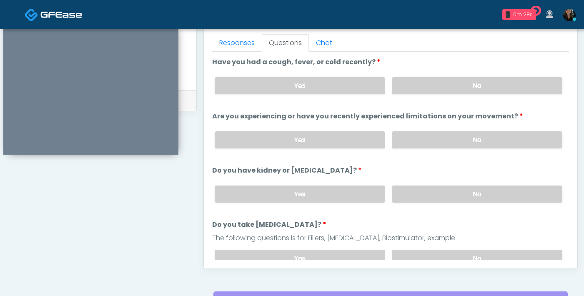
scroll to position [367, 0]
click at [440, 143] on label "No" at bounding box center [477, 140] width 170 height 17
click at [448, 93] on label "No" at bounding box center [477, 86] width 170 height 17
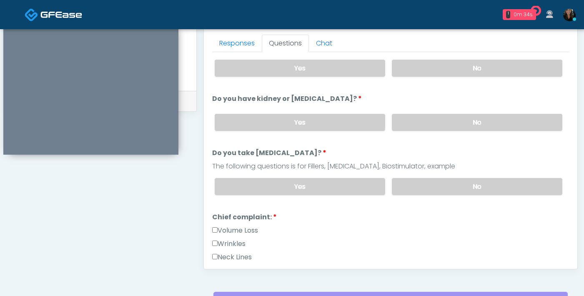
scroll to position [73, 0]
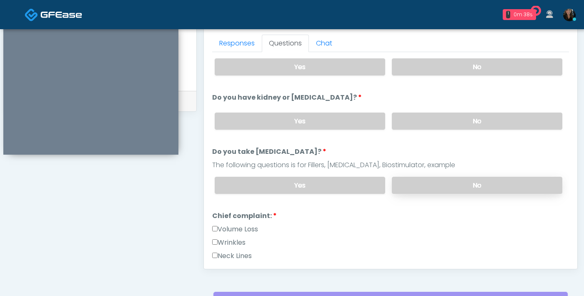
click at [415, 183] on label "No" at bounding box center [477, 185] width 170 height 17
click at [418, 119] on label "No" at bounding box center [477, 121] width 170 height 17
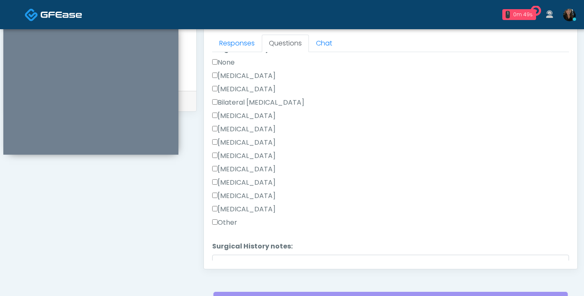
scroll to position [543, 0]
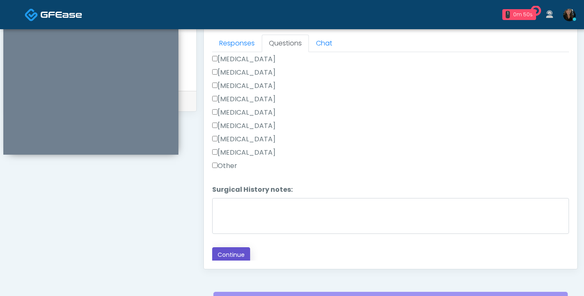
click at [226, 254] on button "Continue" at bounding box center [231, 254] width 38 height 15
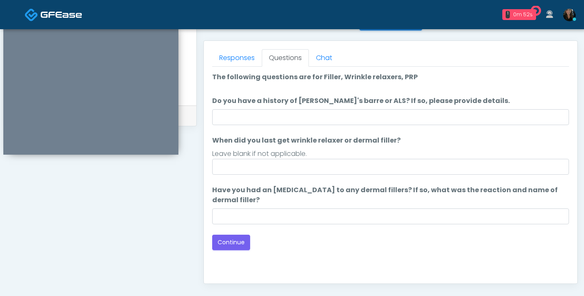
scroll to position [347, 0]
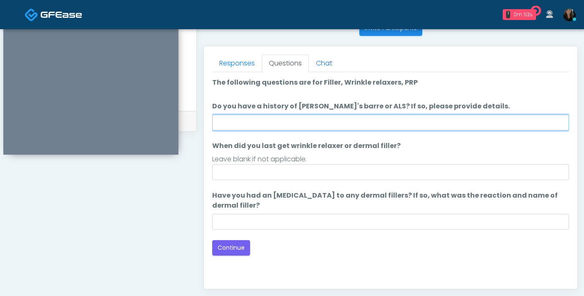
click at [346, 128] on input "Do you have a history of [PERSON_NAME]'s barre or ALS? If so, please provide de…" at bounding box center [390, 123] width 357 height 16
type input "**"
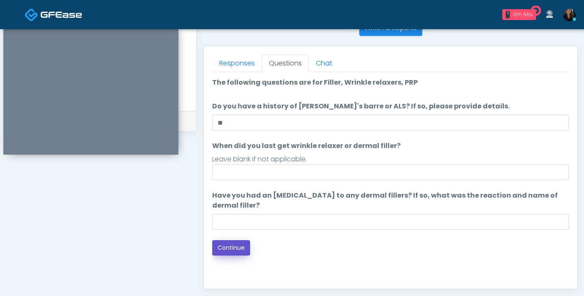
click at [238, 246] on button "Continue" at bounding box center [231, 247] width 38 height 15
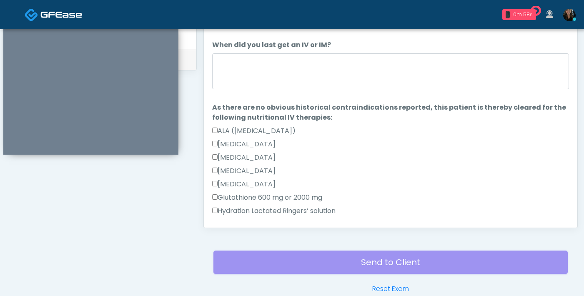
scroll to position [384, 0]
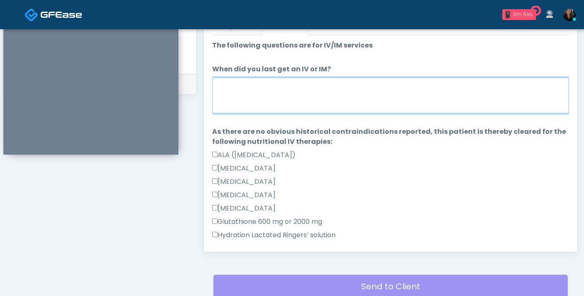
click at [317, 98] on textarea "When did you last get an IV or IM?" at bounding box center [390, 96] width 357 height 36
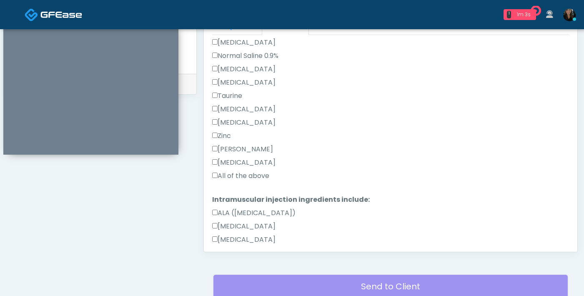
scroll to position [338, 0]
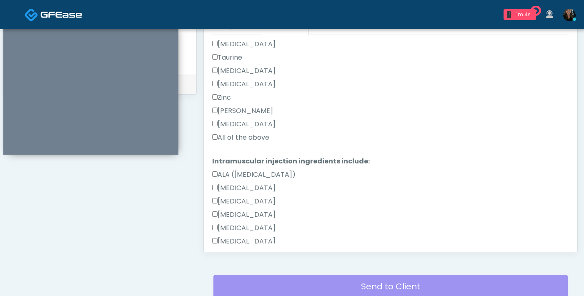
type textarea "***"
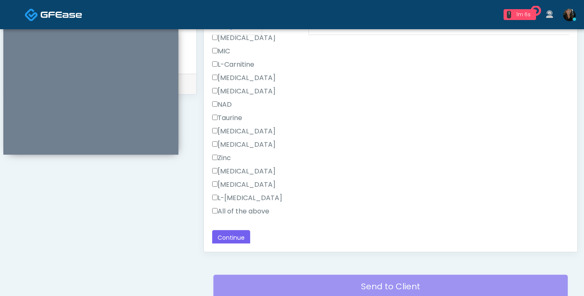
scroll to position [569, 0]
click at [230, 238] on button "Continue" at bounding box center [231, 235] width 38 height 15
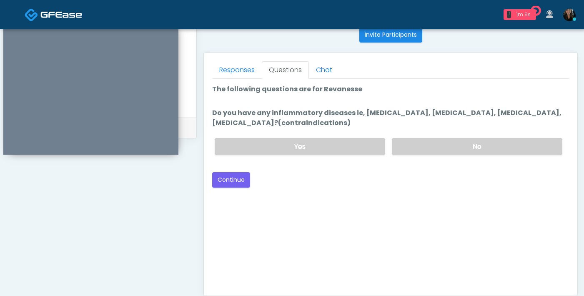
scroll to position [341, 0]
click at [428, 141] on label "No" at bounding box center [477, 146] width 170 height 17
click at [208, 173] on div "Responses Questions Chat Good Faith Exam Script Good Faith Exam Script INTRODUC…" at bounding box center [390, 174] width 373 height 243
click at [236, 185] on button "Continue" at bounding box center [231, 179] width 38 height 15
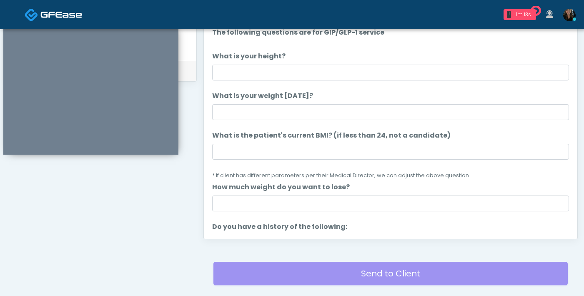
scroll to position [382, 0]
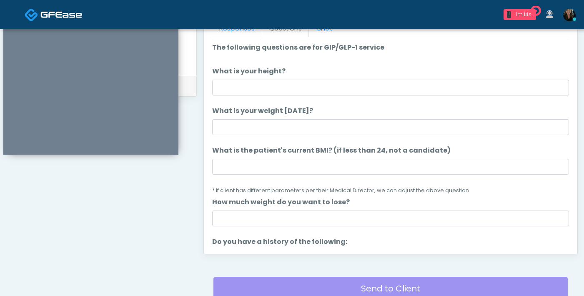
click at [372, 79] on li "What is your height? What is your height?" at bounding box center [390, 80] width 357 height 29
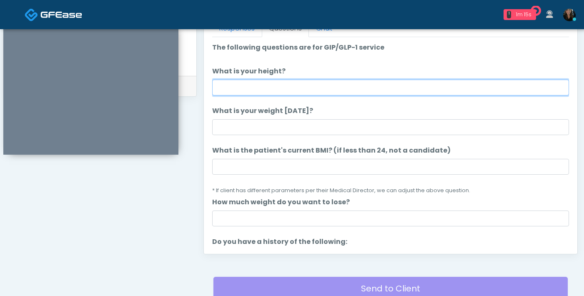
click at [368, 85] on input "What is your height?" at bounding box center [390, 88] width 357 height 16
type input "***"
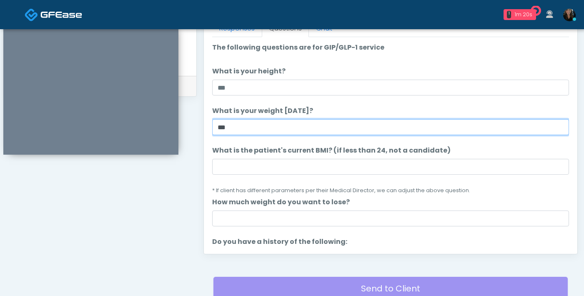
type input "***"
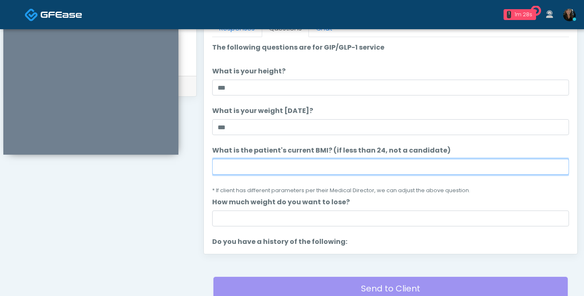
click at [233, 169] on input "What is the patient's current BMI? (if less than 24, not a candidate)" at bounding box center [390, 167] width 357 height 16
type input "****"
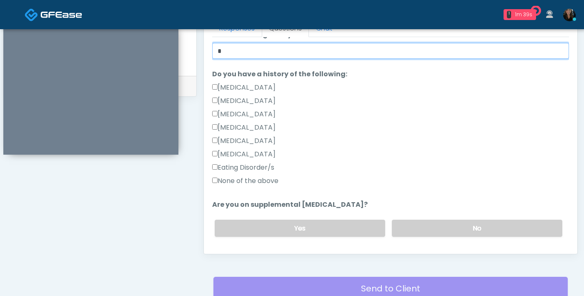
scroll to position [167, 0]
type input "*"
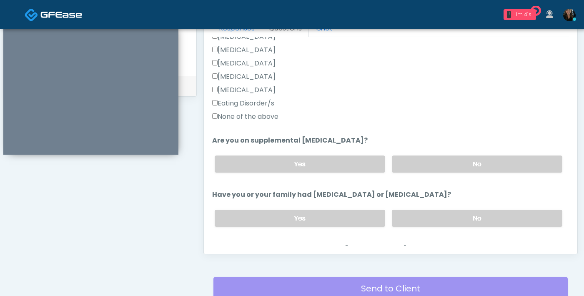
scroll to position [233, 0]
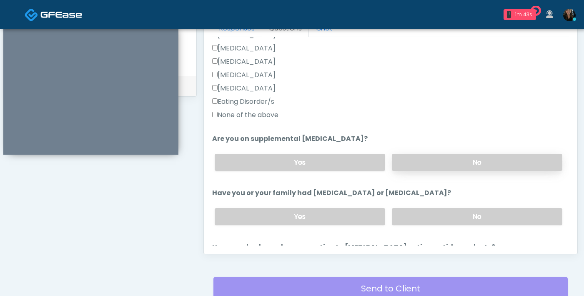
click at [444, 167] on label "No" at bounding box center [477, 162] width 170 height 17
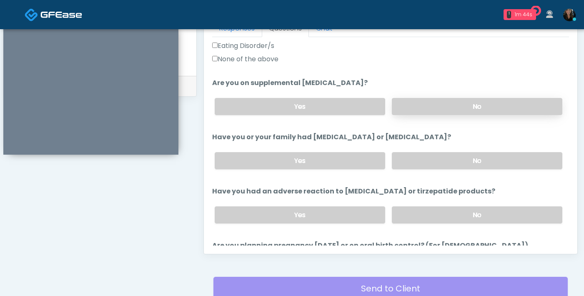
scroll to position [303, 0]
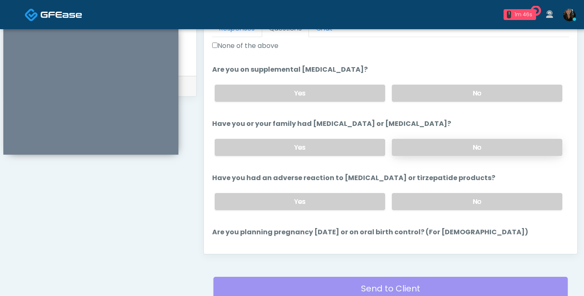
click at [448, 153] on label "No" at bounding box center [477, 147] width 170 height 17
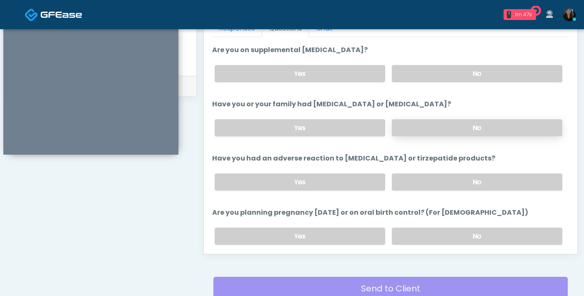
scroll to position [331, 0]
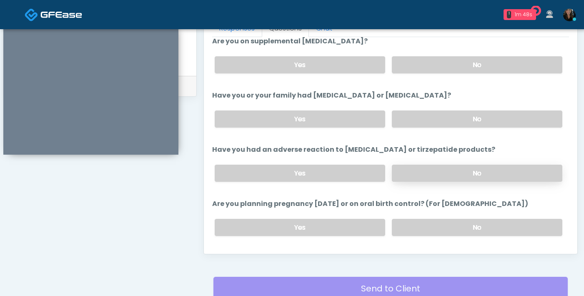
click at [446, 173] on label "No" at bounding box center [477, 173] width 170 height 17
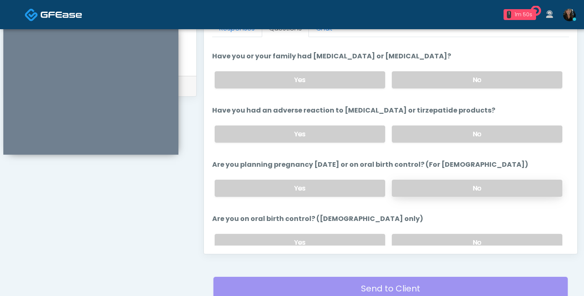
click at [445, 180] on label "No" at bounding box center [477, 188] width 170 height 17
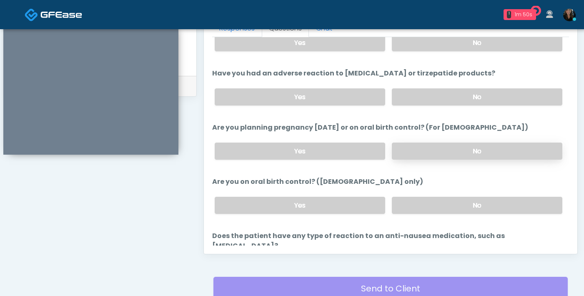
scroll to position [408, 0]
click at [441, 201] on label "No" at bounding box center [477, 204] width 170 height 17
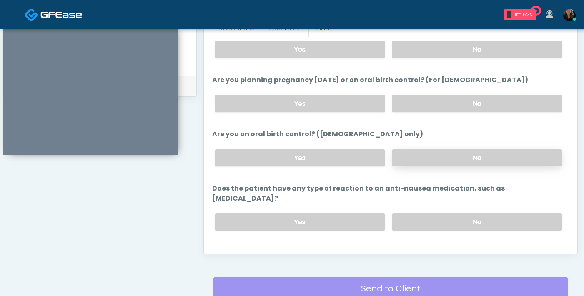
scroll to position [460, 0]
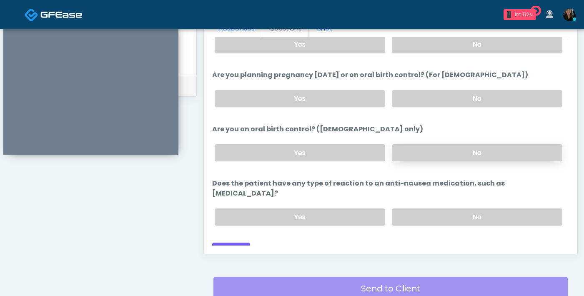
click at [441, 208] on label "No" at bounding box center [477, 216] width 170 height 17
click at [228, 243] on button "Continue" at bounding box center [231, 250] width 38 height 15
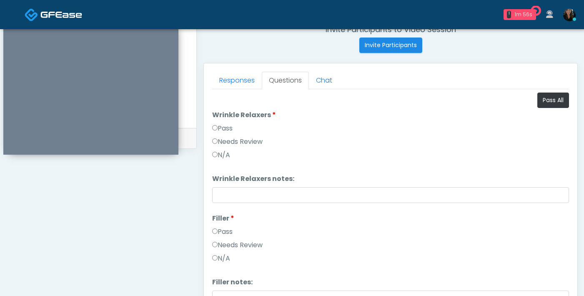
scroll to position [324, 0]
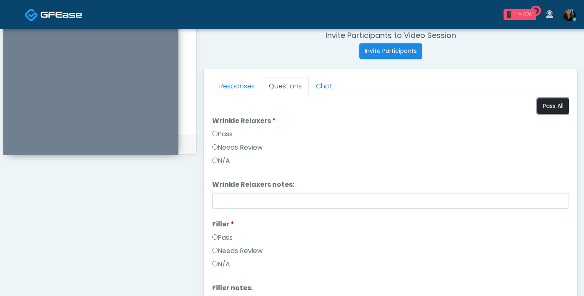
click at [551, 103] on button "Pass All" at bounding box center [553, 105] width 32 height 15
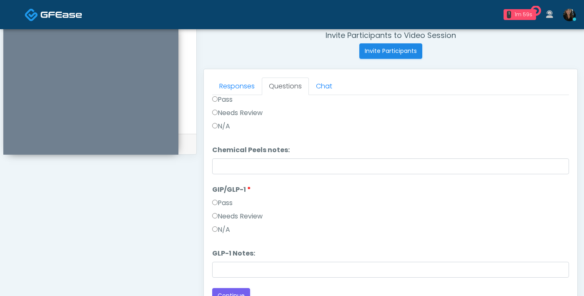
scroll to position [413, 0]
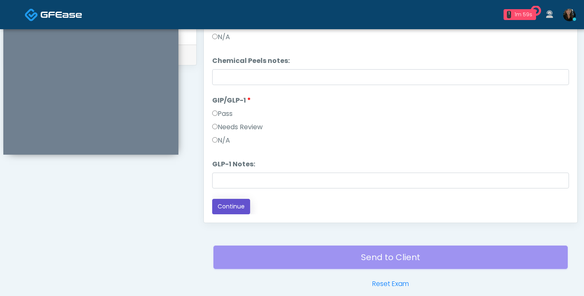
click at [233, 210] on button "Continue" at bounding box center [231, 206] width 38 height 15
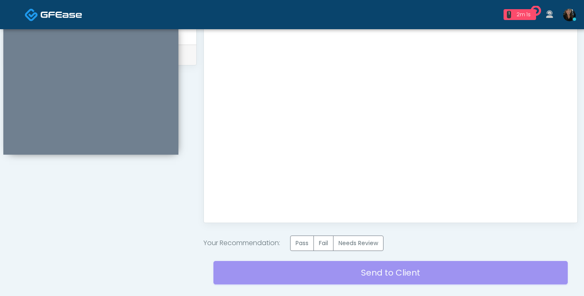
scroll to position [0, 0]
click at [299, 250] on label "Pass" at bounding box center [302, 242] width 24 height 15
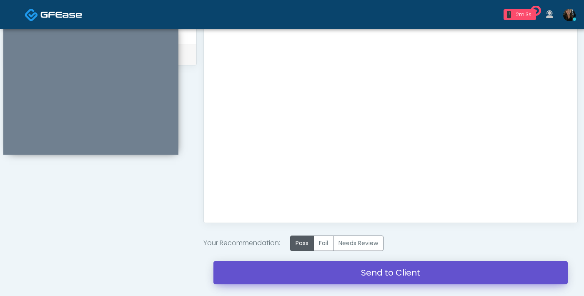
click at [370, 271] on link "Send to Client" at bounding box center [390, 272] width 354 height 23
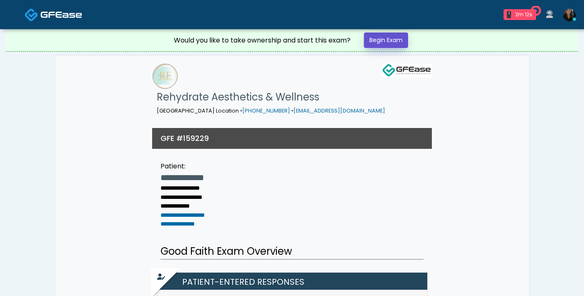
click at [394, 45] on link "Begin Exam" at bounding box center [386, 40] width 44 height 15
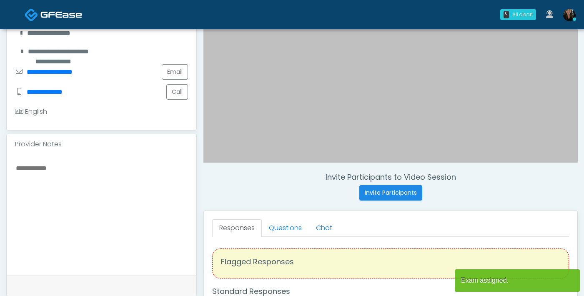
scroll to position [316, 0]
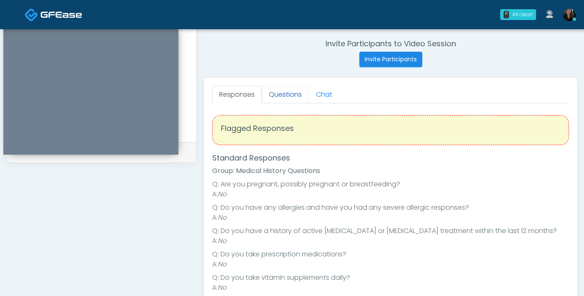
click at [290, 93] on link "Questions" at bounding box center [285, 95] width 47 height 18
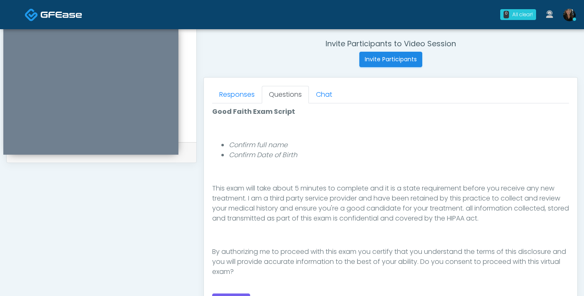
scroll to position [361, 0]
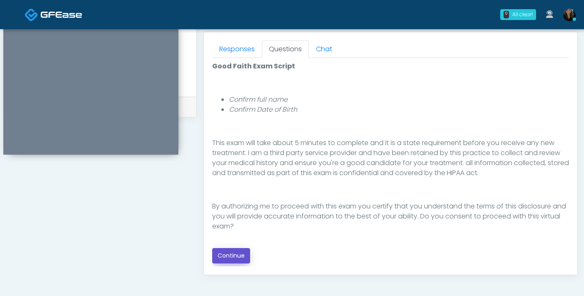
click at [235, 255] on button "Continue" at bounding box center [231, 255] width 38 height 15
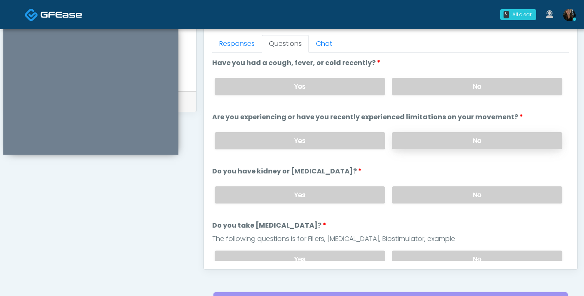
scroll to position [366, 0]
click at [427, 138] on label "No" at bounding box center [477, 141] width 170 height 17
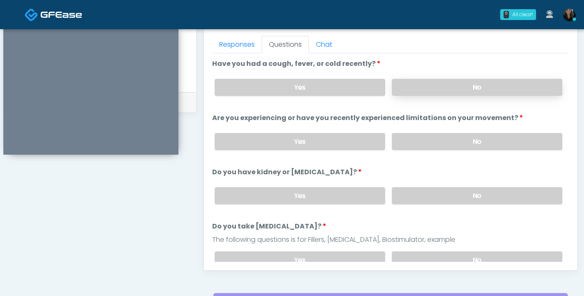
click at [429, 86] on label "No" at bounding box center [477, 87] width 170 height 17
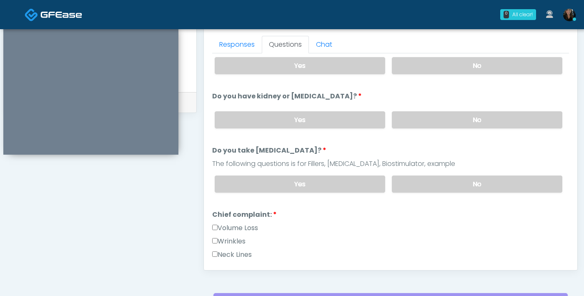
scroll to position [97, 0]
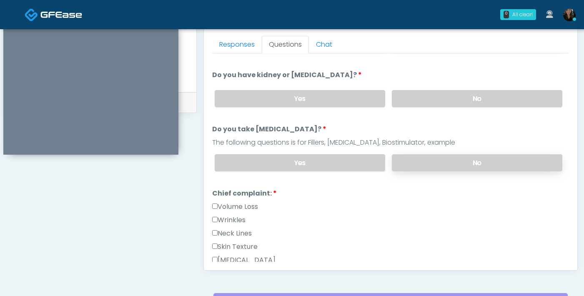
click at [412, 155] on label "No" at bounding box center [477, 162] width 170 height 17
click at [430, 96] on label "No" at bounding box center [477, 98] width 170 height 17
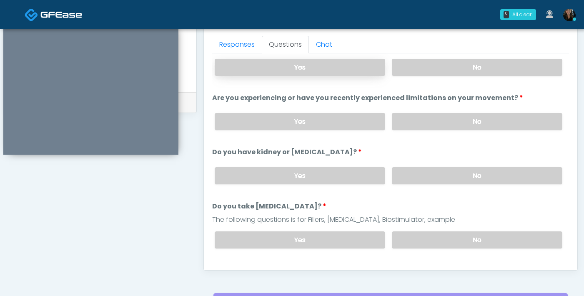
scroll to position [0, 0]
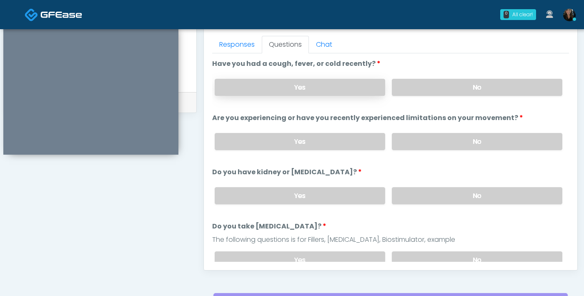
click at [334, 82] on label "Yes" at bounding box center [300, 87] width 170 height 17
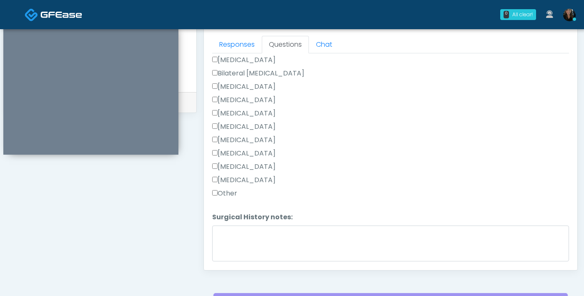
scroll to position [543, 0]
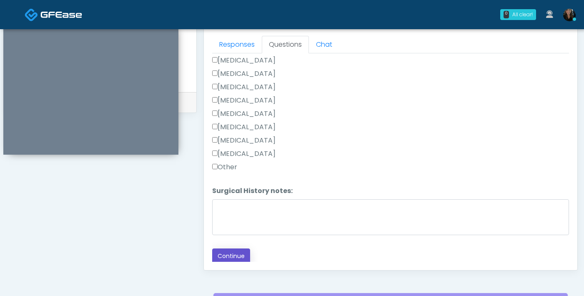
click at [237, 257] on button "Continue" at bounding box center [231, 255] width 38 height 15
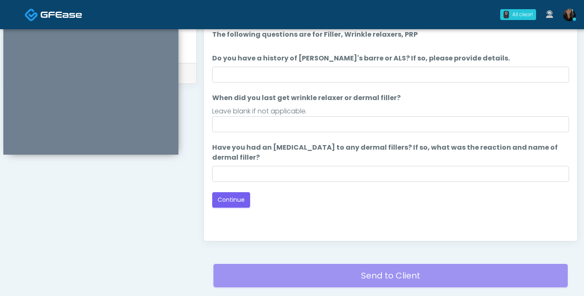
scroll to position [384, 0]
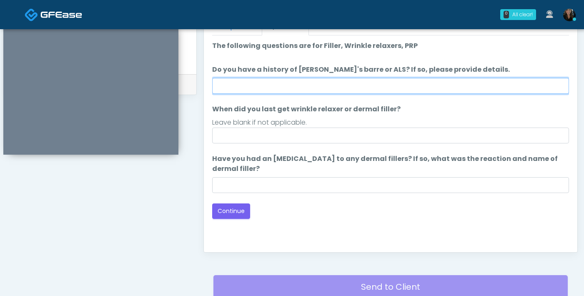
click at [334, 85] on input "Do you have a history of [PERSON_NAME]'s barre or ALS? If so, please provide de…" at bounding box center [390, 86] width 357 height 16
type input "**"
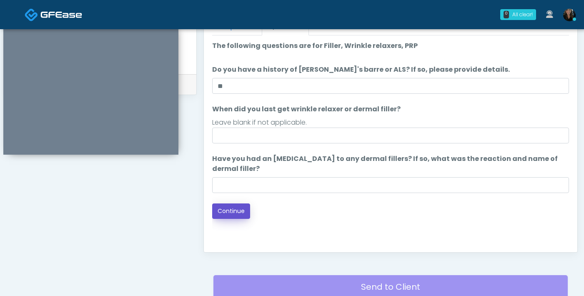
click at [230, 215] on button "Continue" at bounding box center [231, 210] width 38 height 15
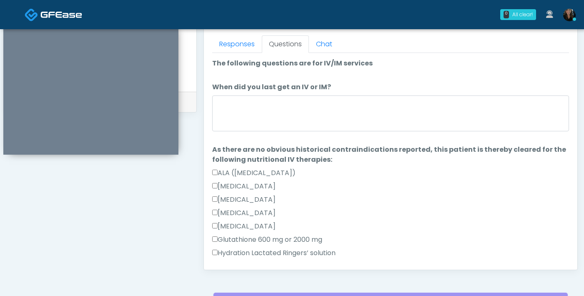
scroll to position [366, 0]
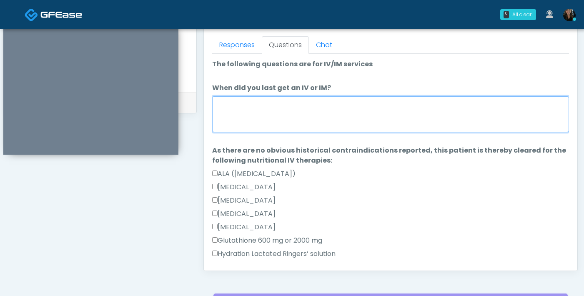
click at [301, 118] on textarea "When did you last get an IV or IM?" at bounding box center [390, 114] width 357 height 36
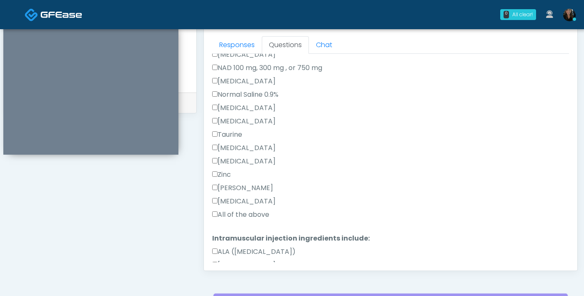
scroll to position [283, 0]
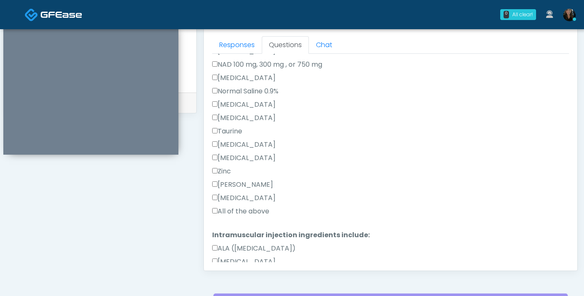
type textarea "***"
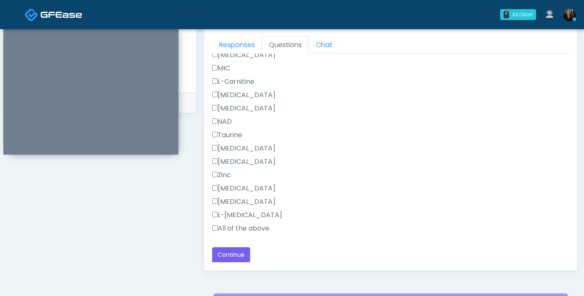
scroll to position [568, 0]
click at [233, 253] on button "Continue" at bounding box center [231, 256] width 38 height 15
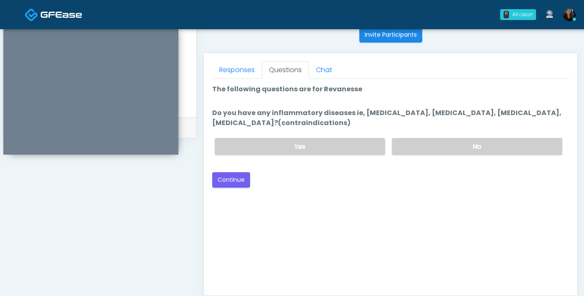
scroll to position [339, 0]
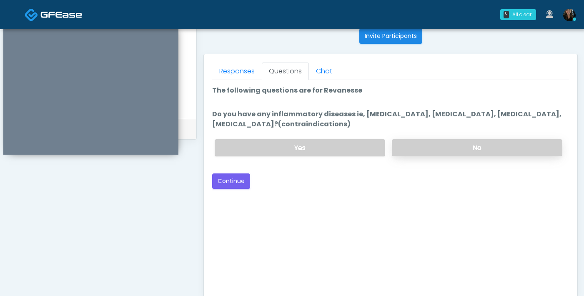
click at [432, 150] on label "No" at bounding box center [477, 147] width 170 height 17
click at [228, 180] on button "Continue" at bounding box center [231, 180] width 38 height 15
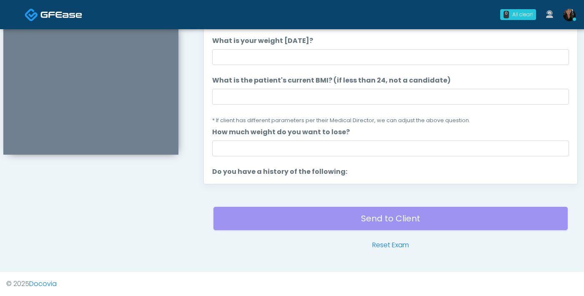
scroll to position [361, 0]
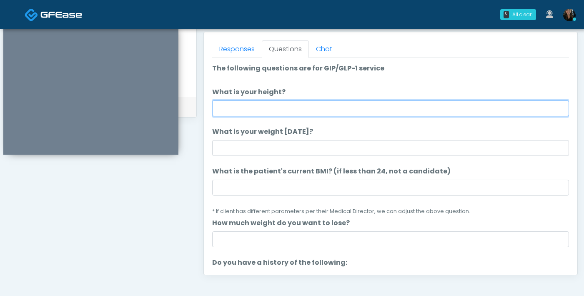
click at [291, 111] on input "What is your height?" at bounding box center [390, 108] width 357 height 16
type input "***"
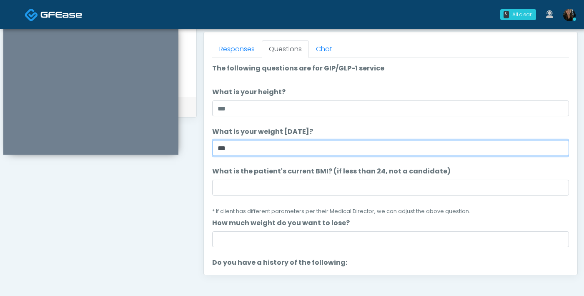
type input "***"
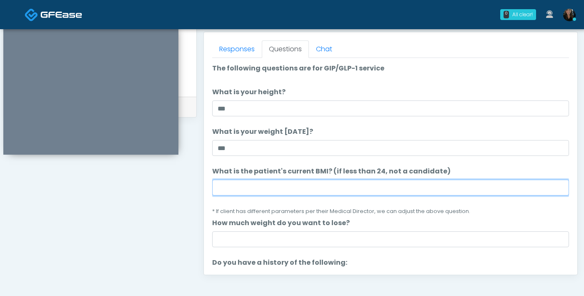
click at [286, 184] on input "What is the patient's current BMI? (if less than 24, not a candidate)" at bounding box center [390, 188] width 357 height 16
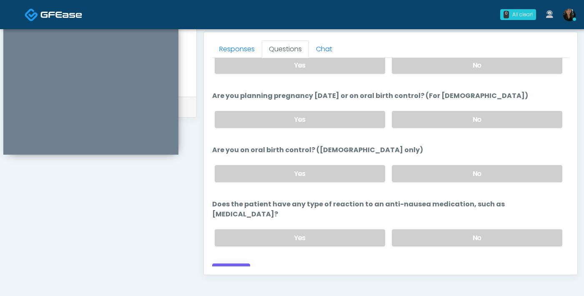
type input "****"
click at [242, 263] on button "Continue" at bounding box center [231, 270] width 38 height 15
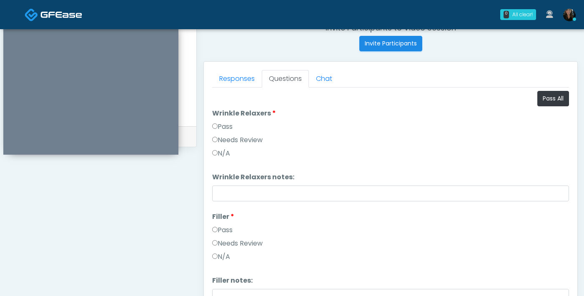
scroll to position [334, 0]
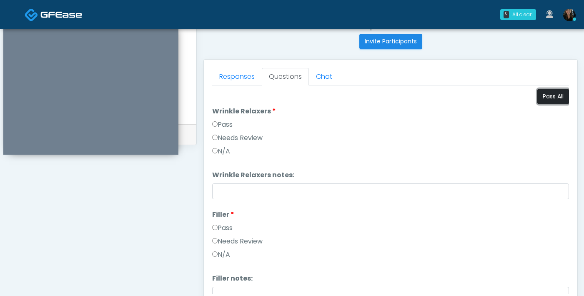
click at [554, 100] on button "Pass All" at bounding box center [553, 96] width 32 height 15
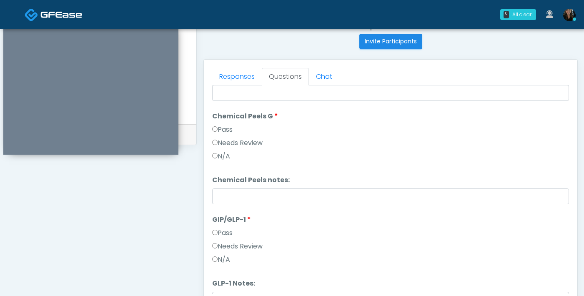
scroll to position [551, 0]
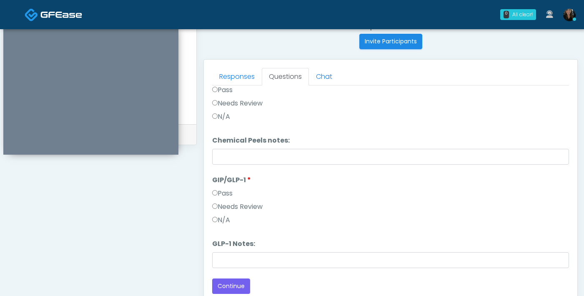
click at [215, 216] on label "N/A" at bounding box center [221, 220] width 18 height 10
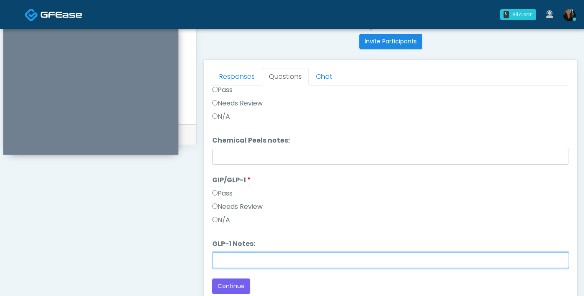
click at [243, 260] on input "GLP-1 Notes:" at bounding box center [390, 260] width 357 height 16
type input "*******"
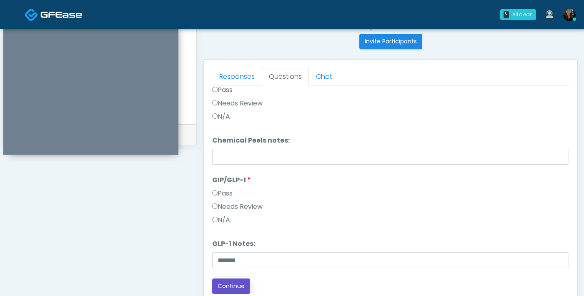
click at [220, 278] on button "Continue" at bounding box center [231, 285] width 38 height 15
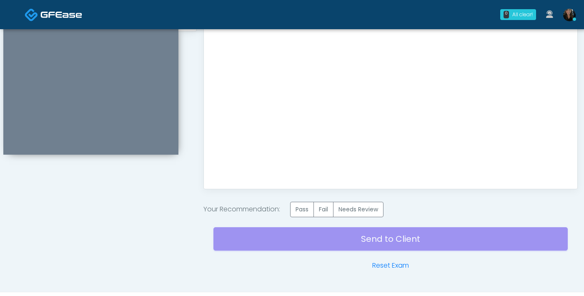
scroll to position [468, 0]
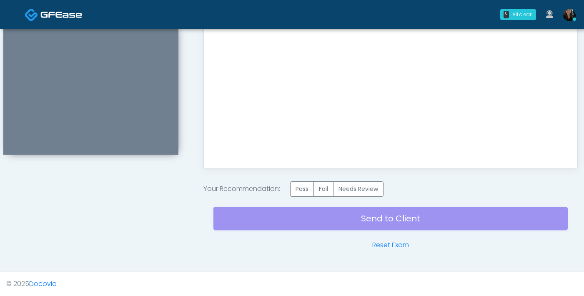
click at [302, 190] on label "Pass" at bounding box center [302, 188] width 24 height 15
click at [344, 218] on div "Send to Client Reset Exam" at bounding box center [390, 223] width 354 height 53
click at [372, 218] on div "Send to Client Reset Exam" at bounding box center [390, 223] width 354 height 53
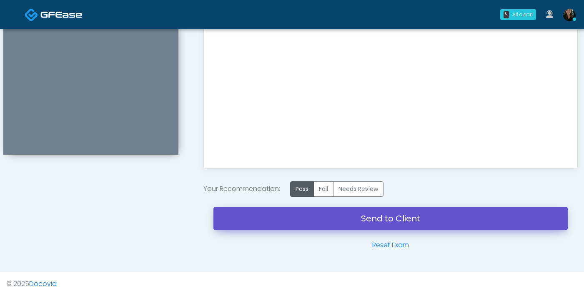
click at [372, 218] on link "Send to Client" at bounding box center [390, 218] width 354 height 23
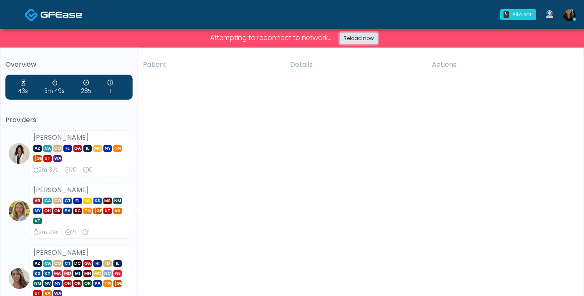
click at [367, 35] on link "Reload now" at bounding box center [359, 39] width 38 height 12
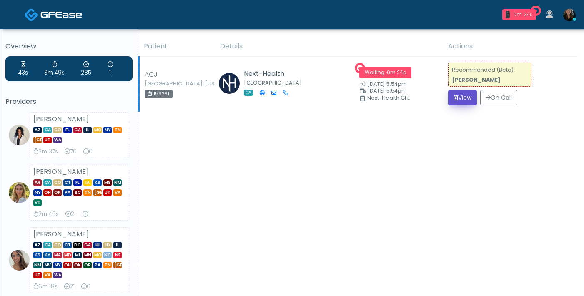
click at [456, 99] on button "View" at bounding box center [462, 97] width 29 height 15
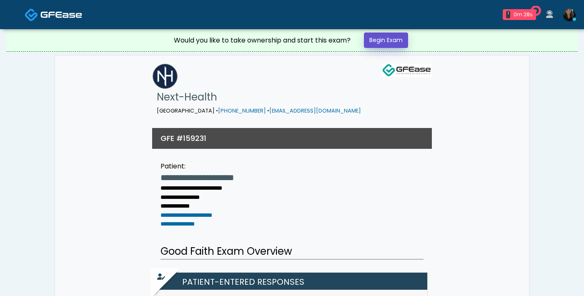
click at [399, 40] on link "Begin Exam" at bounding box center [386, 40] width 44 height 15
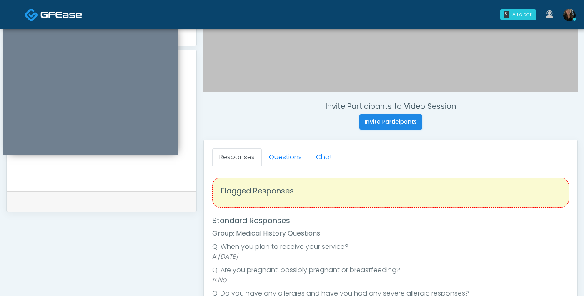
scroll to position [254, 0]
click at [292, 155] on link "Questions" at bounding box center [285, 157] width 47 height 18
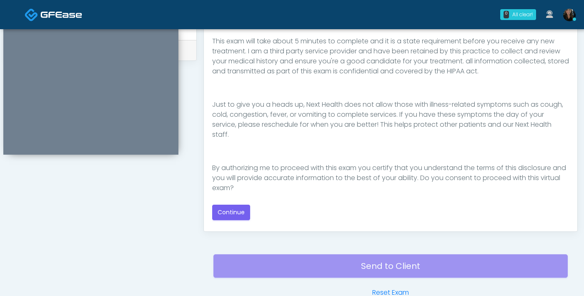
scroll to position [150, 0]
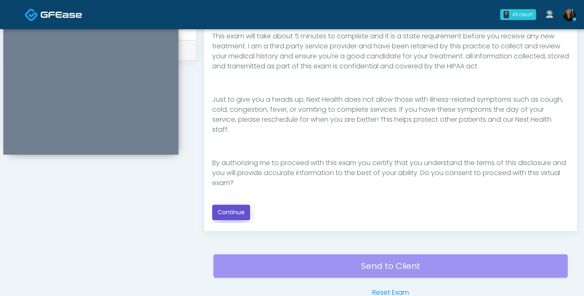
click at [233, 216] on button "Continue" at bounding box center [231, 212] width 38 height 15
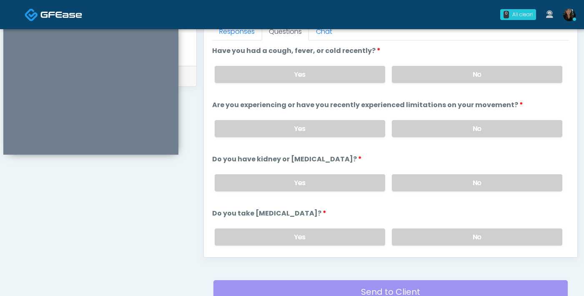
scroll to position [377, 0]
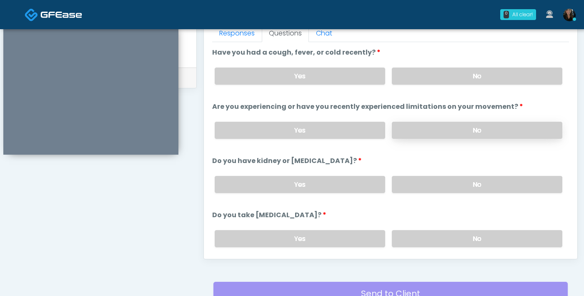
click at [421, 134] on label "No" at bounding box center [477, 130] width 170 height 17
click at [431, 74] on label "No" at bounding box center [477, 76] width 170 height 17
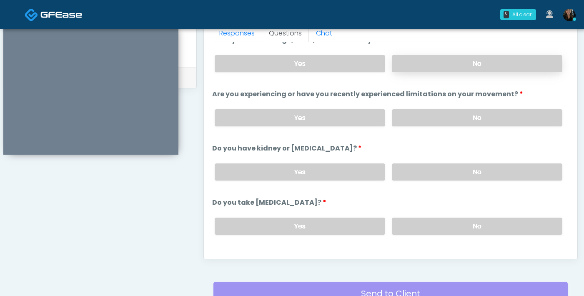
scroll to position [68, 0]
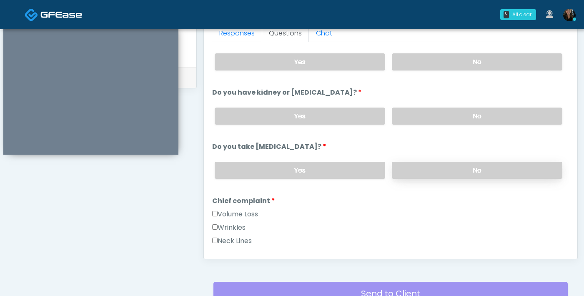
click at [421, 174] on label "No" at bounding box center [477, 170] width 170 height 17
click at [423, 108] on label "No" at bounding box center [477, 116] width 170 height 17
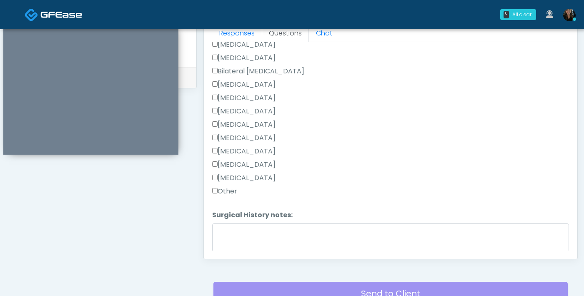
scroll to position [520, 0]
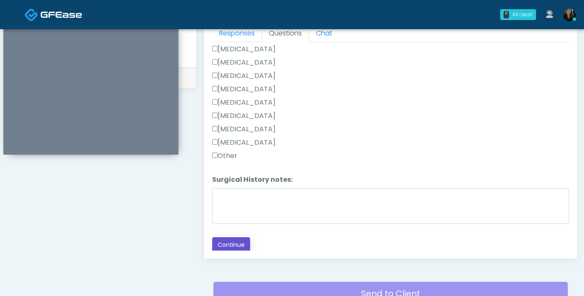
click at [233, 240] on button "Continue" at bounding box center [231, 244] width 38 height 15
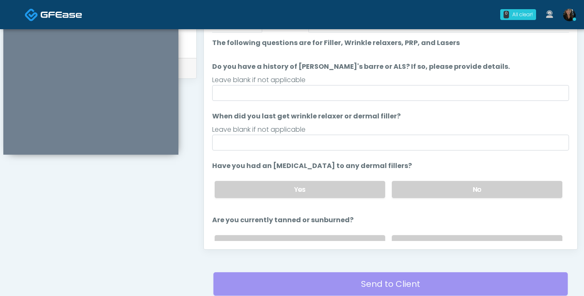
scroll to position [376, 0]
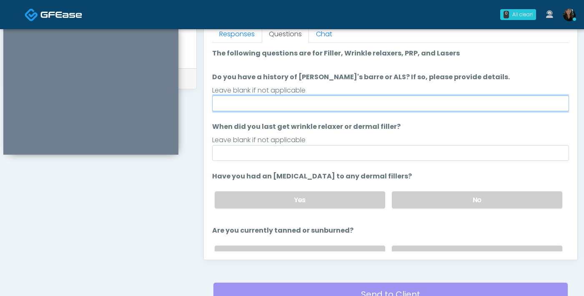
click at [360, 110] on input "Do you have a history of [PERSON_NAME]'s barre or ALS? If so, please provide de…" at bounding box center [390, 103] width 357 height 16
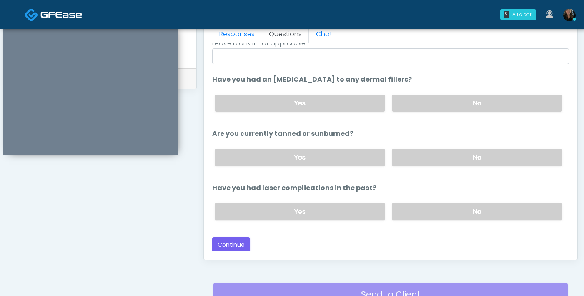
scroll to position [96, 0]
type input "**"
click at [417, 160] on label "No" at bounding box center [477, 157] width 170 height 17
click at [235, 248] on button "Continue" at bounding box center [231, 245] width 38 height 15
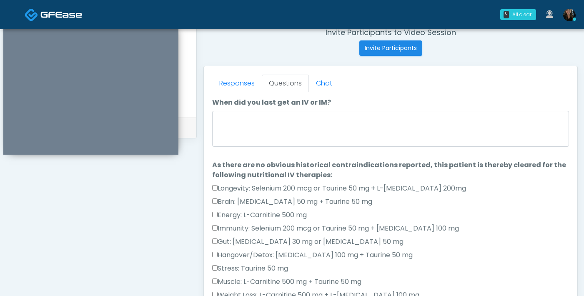
scroll to position [328, 0]
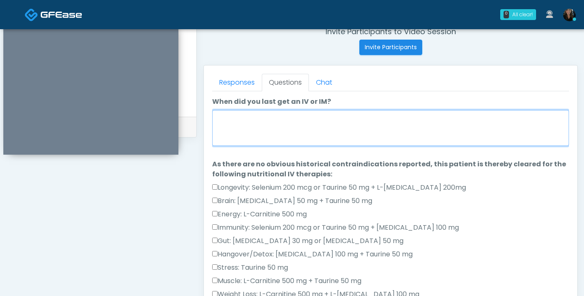
click at [366, 124] on textarea "When did you last get an IV or IM?" at bounding box center [390, 128] width 357 height 36
type textarea "*"
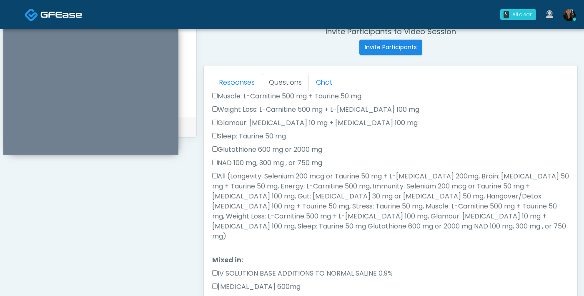
type textarea "**********"
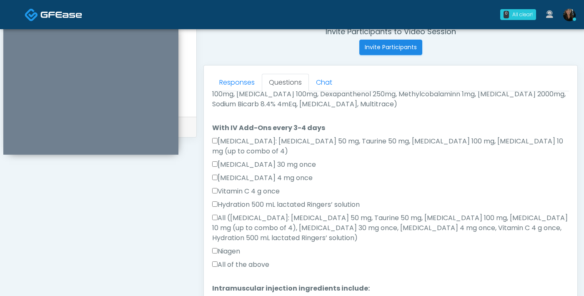
scroll to position [513, 0]
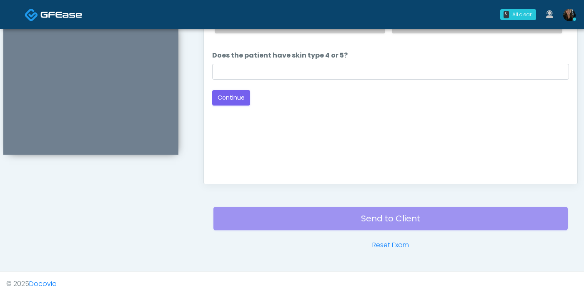
scroll to position [377, 0]
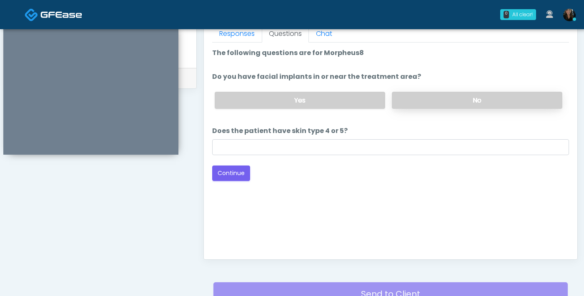
click at [436, 96] on label "No" at bounding box center [477, 100] width 170 height 17
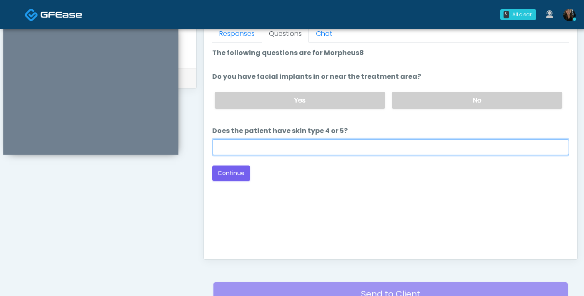
click at [343, 148] on input "Does the patient have skin type 4 or 5?" at bounding box center [390, 147] width 357 height 16
type input "**"
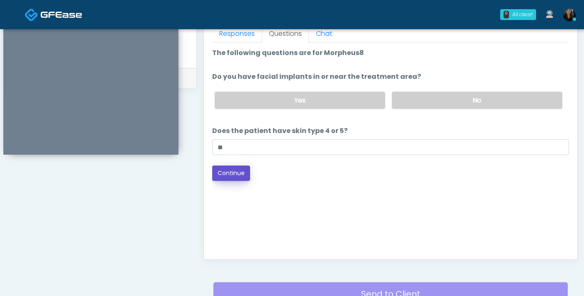
click at [223, 176] on button "Continue" at bounding box center [231, 172] width 38 height 15
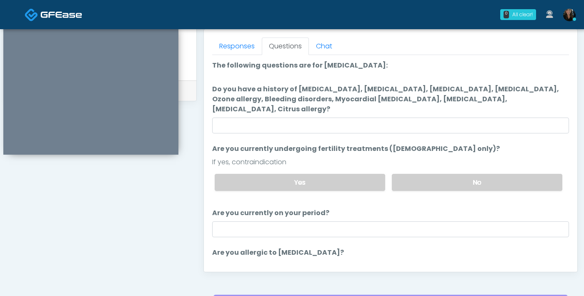
scroll to position [363, 0]
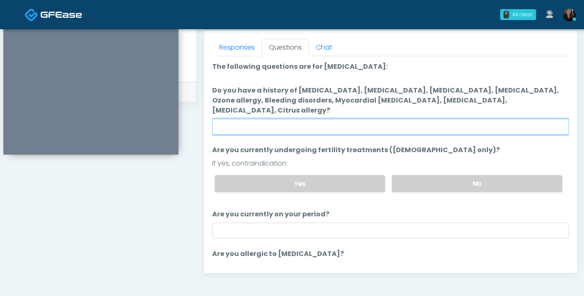
click at [371, 119] on input "Do you have a history of [MEDICAL_DATA], [MEDICAL_DATA], [MEDICAL_DATA], [MEDIC…" at bounding box center [390, 127] width 357 height 16
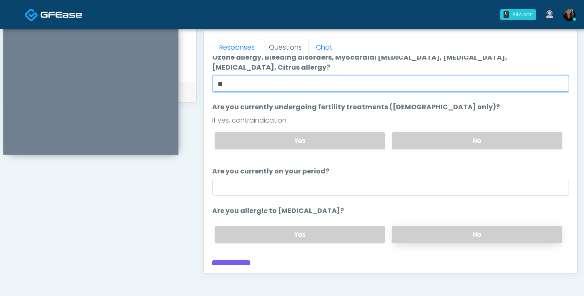
type input "**"
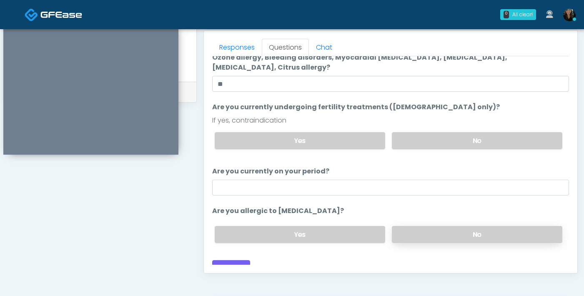
click at [435, 226] on label "No" at bounding box center [477, 234] width 170 height 17
click at [237, 262] on button "Continue" at bounding box center [231, 267] width 38 height 15
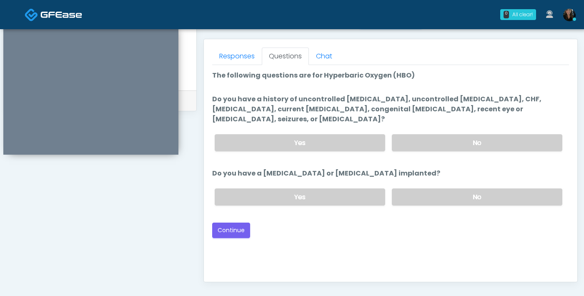
scroll to position [354, 0]
click at [427, 135] on label "No" at bounding box center [477, 143] width 170 height 17
click at [416, 192] on label "No" at bounding box center [477, 197] width 170 height 17
click at [245, 226] on button "Continue" at bounding box center [231, 230] width 38 height 15
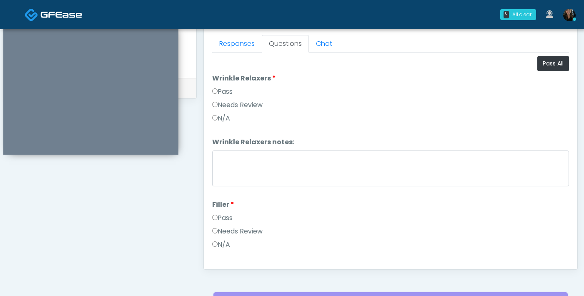
scroll to position [364, 0]
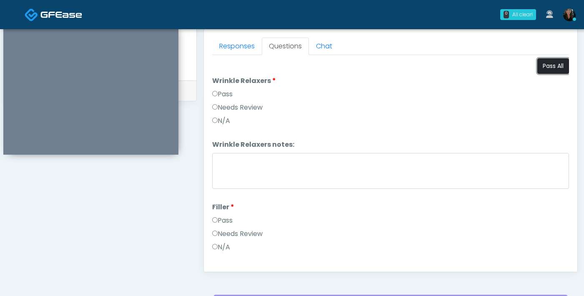
click at [553, 68] on button "Pass All" at bounding box center [553, 65] width 32 height 15
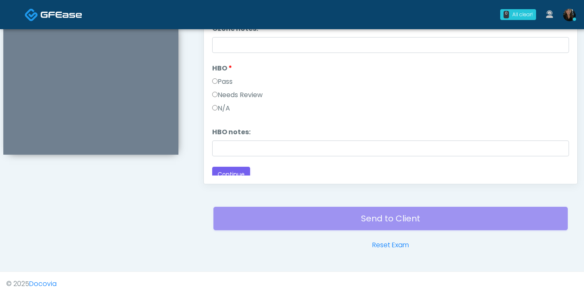
scroll to position [1043, 0]
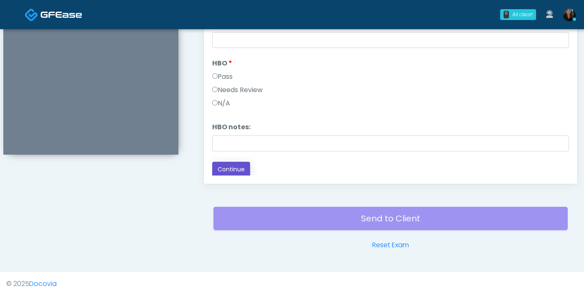
click at [226, 170] on button "Continue" at bounding box center [231, 169] width 38 height 15
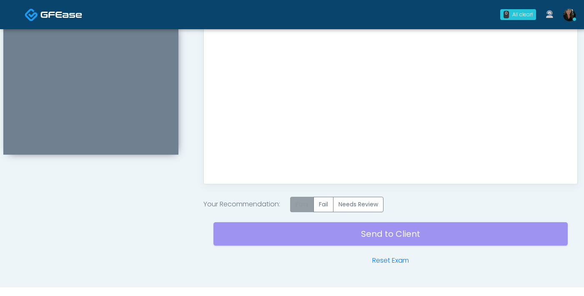
click at [310, 203] on label "Pass" at bounding box center [302, 204] width 24 height 15
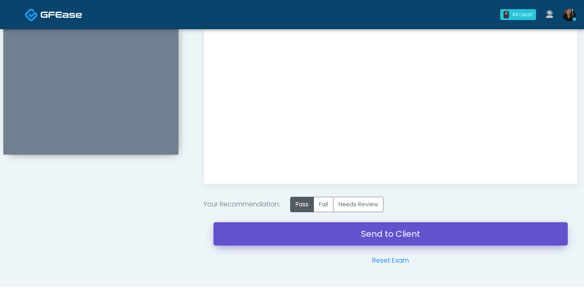
click at [355, 230] on link "Send to Client" at bounding box center [390, 233] width 354 height 23
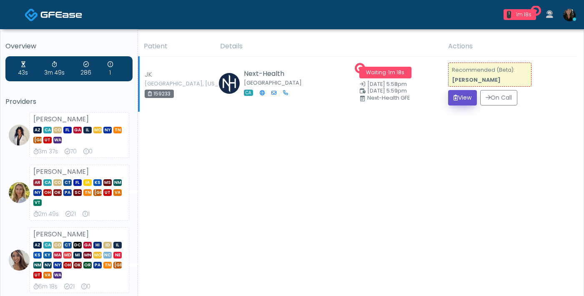
click at [453, 100] on icon "submit" at bounding box center [455, 98] width 5 height 6
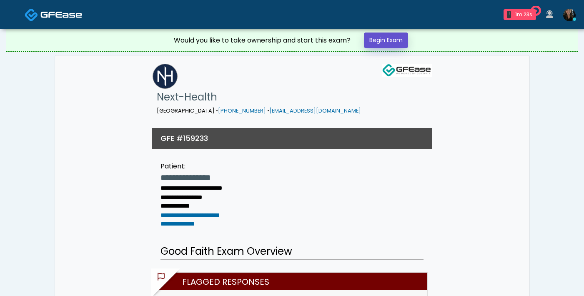
click at [392, 42] on link "Begin Exam" at bounding box center [386, 40] width 44 height 15
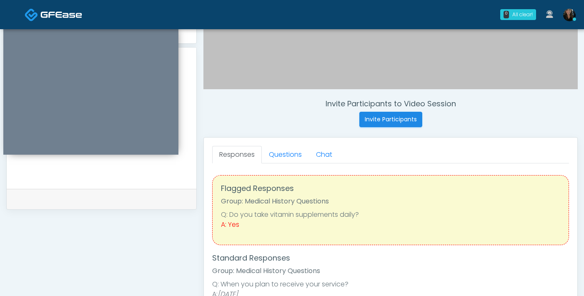
scroll to position [288, 0]
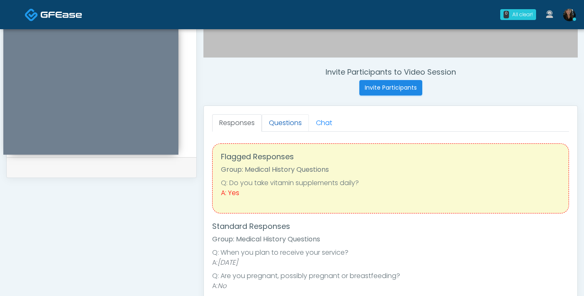
click at [295, 122] on link "Questions" at bounding box center [285, 123] width 47 height 18
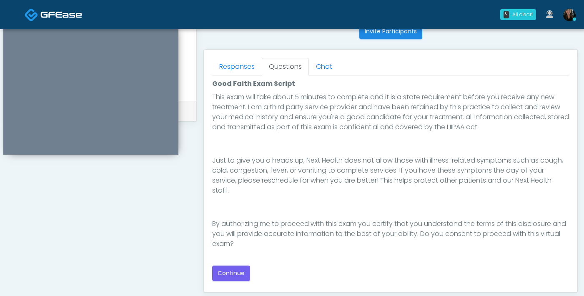
scroll to position [343, 0]
click at [223, 281] on button "Continue" at bounding box center [231, 273] width 38 height 15
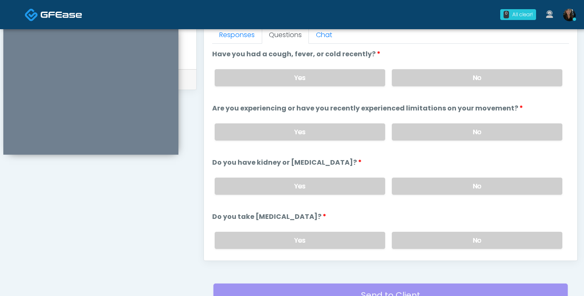
scroll to position [375, 0]
click at [451, 132] on label "No" at bounding box center [477, 132] width 170 height 17
click at [455, 86] on label "No" at bounding box center [477, 78] width 170 height 17
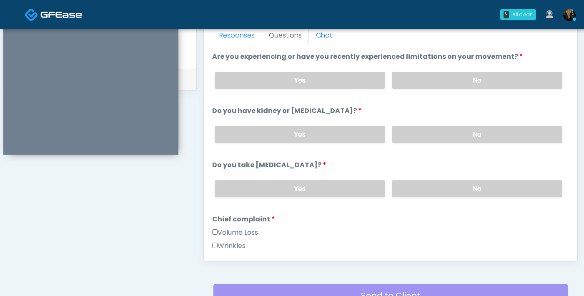
scroll to position [65, 0]
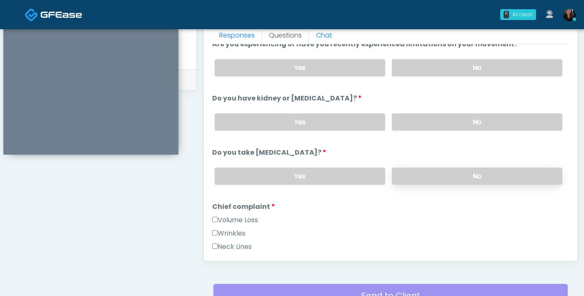
click at [432, 179] on label "No" at bounding box center [477, 176] width 170 height 17
click at [437, 117] on label "No" at bounding box center [477, 121] width 170 height 17
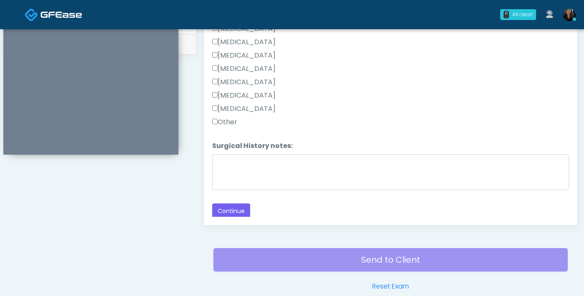
scroll to position [419, 0]
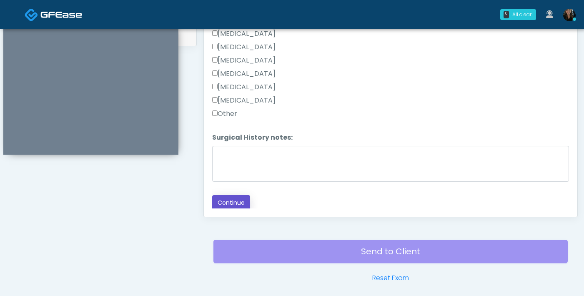
click at [240, 198] on button "Continue" at bounding box center [231, 202] width 38 height 15
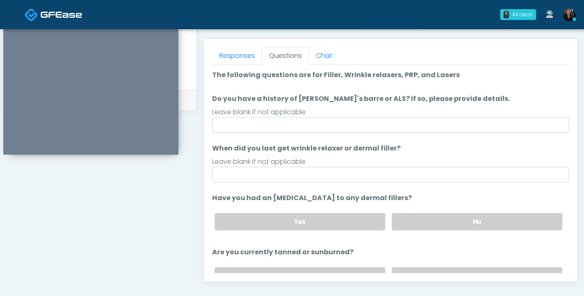
scroll to position [355, 0]
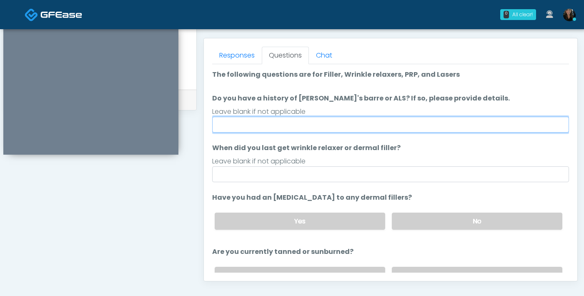
click at [348, 130] on input "Do you have a history of Guillain's barre or ALS? If so, please provide details." at bounding box center [390, 125] width 357 height 16
type input "**"
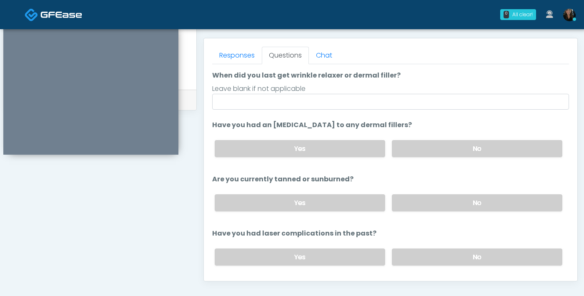
scroll to position [73, 0]
click at [427, 209] on label "No" at bounding box center [477, 202] width 170 height 17
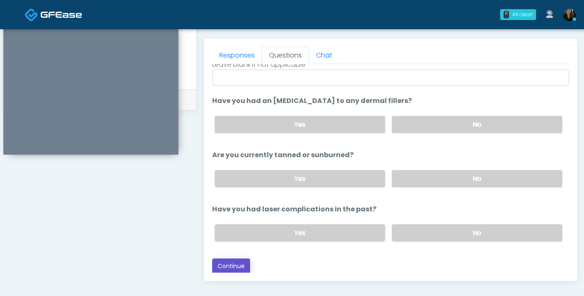
click at [239, 264] on button "Continue" at bounding box center [231, 265] width 38 height 15
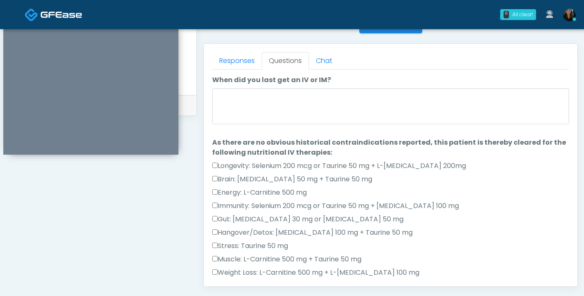
scroll to position [348, 0]
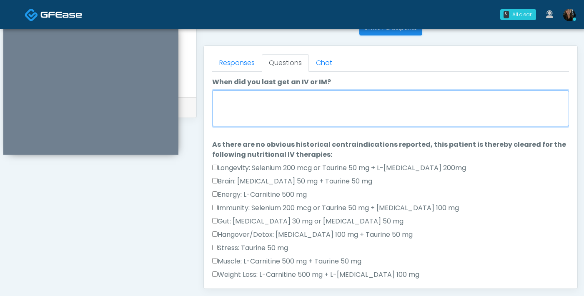
click at [263, 112] on textarea "When did you last get an IV or IM?" at bounding box center [390, 108] width 357 height 36
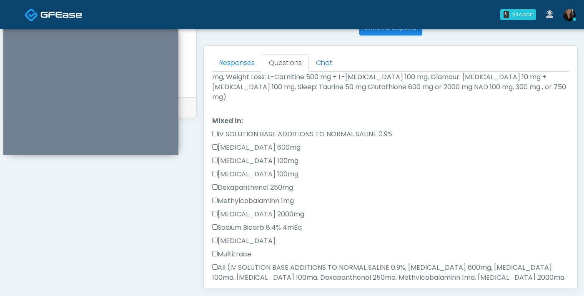
scroll to position [513, 0]
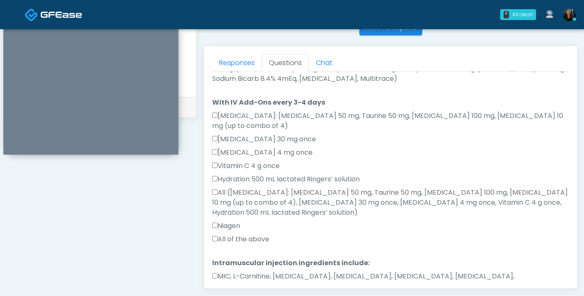
type textarea "**********"
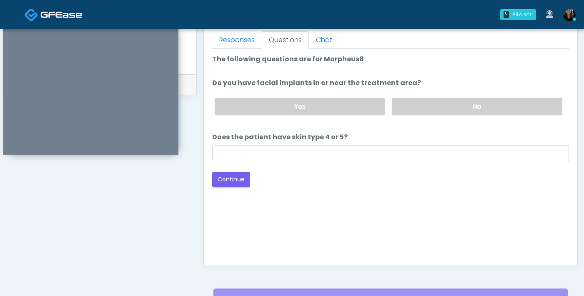
scroll to position [370, 0]
click at [421, 109] on label "No" at bounding box center [477, 106] width 170 height 17
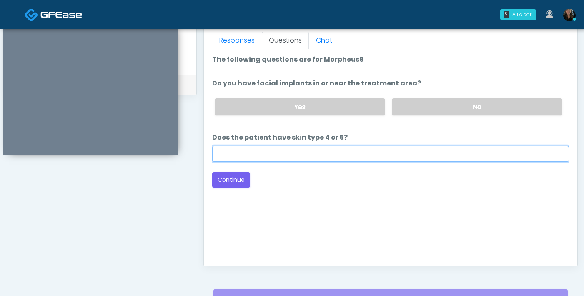
click at [363, 152] on input "Does the patient have skin type 4 or 5?" at bounding box center [390, 154] width 357 height 16
type input "**"
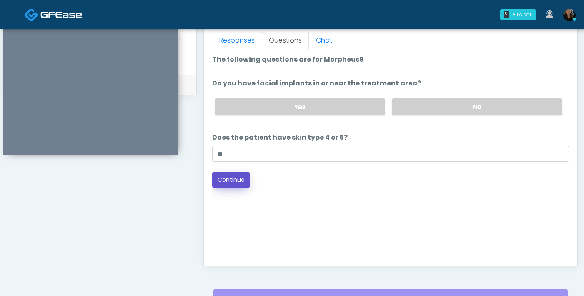
click at [225, 181] on button "Continue" at bounding box center [231, 179] width 38 height 15
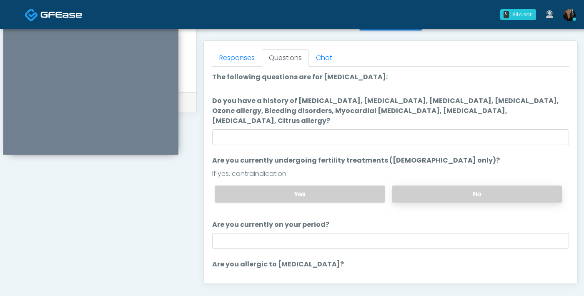
scroll to position [351, 0]
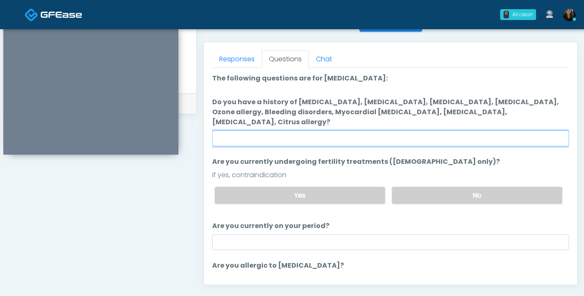
click at [403, 130] on input "Do you have a history of Hyperthyroidism, Hypotension, Hypocalcemia, Hypoglycem…" at bounding box center [390, 138] width 357 height 16
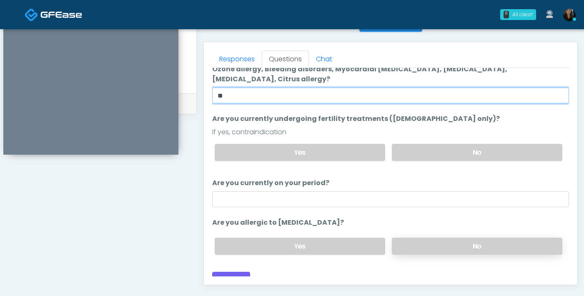
type input "**"
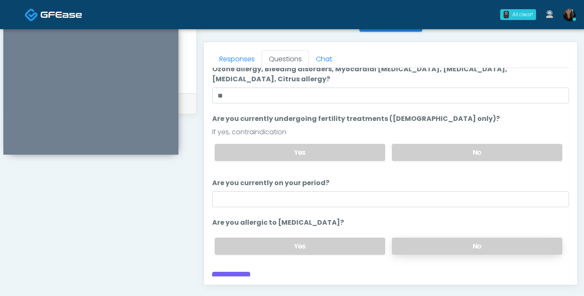
click at [471, 238] on label "No" at bounding box center [477, 246] width 170 height 17
click at [242, 272] on button "Continue" at bounding box center [231, 279] width 38 height 15
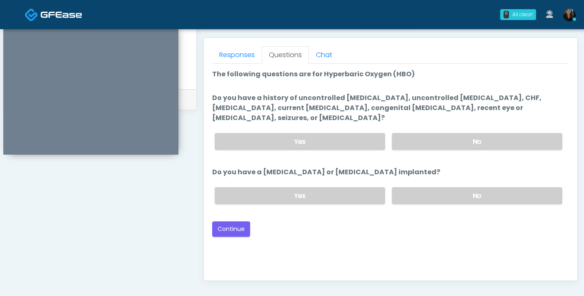
scroll to position [355, 0]
click at [463, 127] on div "Yes No" at bounding box center [388, 142] width 361 height 30
click at [454, 133] on label "No" at bounding box center [477, 141] width 170 height 17
click at [423, 188] on label "No" at bounding box center [477, 196] width 170 height 17
click at [223, 222] on button "Continue" at bounding box center [231, 229] width 38 height 15
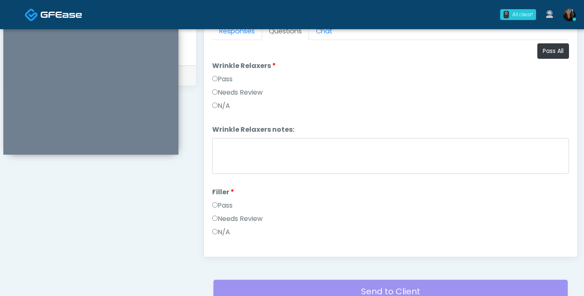
scroll to position [372, 0]
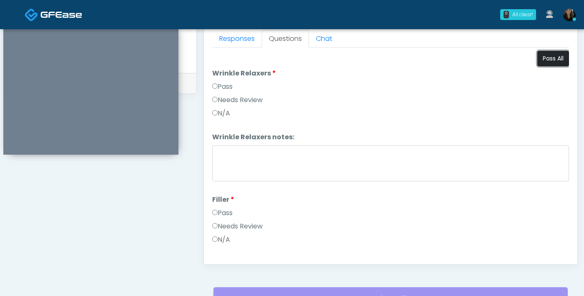
click at [538, 60] on button "Pass All" at bounding box center [553, 58] width 32 height 15
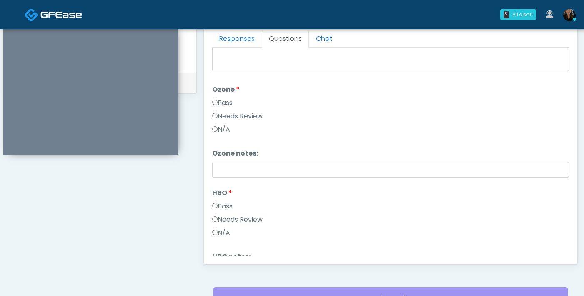
scroll to position [1043, 0]
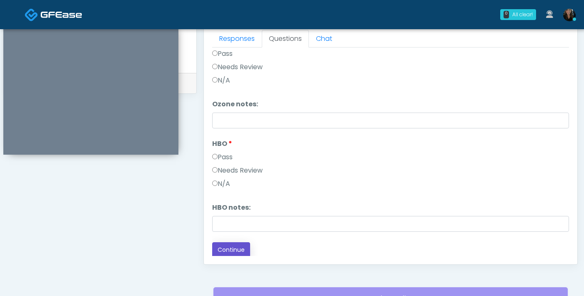
click at [234, 242] on button "Continue" at bounding box center [231, 249] width 38 height 15
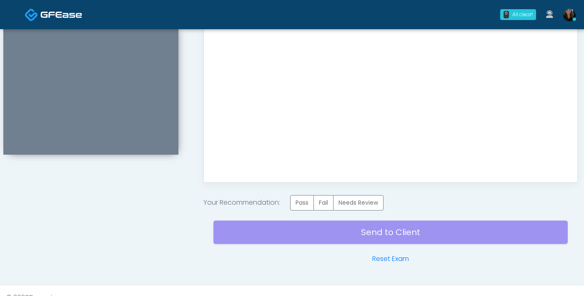
scroll to position [454, 0]
click at [295, 200] on label "Pass" at bounding box center [302, 202] width 24 height 15
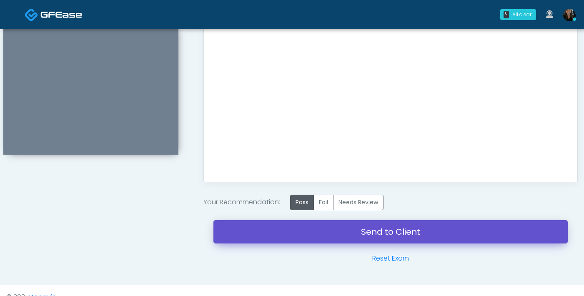
click at [300, 233] on link "Send to Client" at bounding box center [390, 231] width 354 height 23
click at [304, 237] on link "Send to Client" at bounding box center [390, 231] width 354 height 23
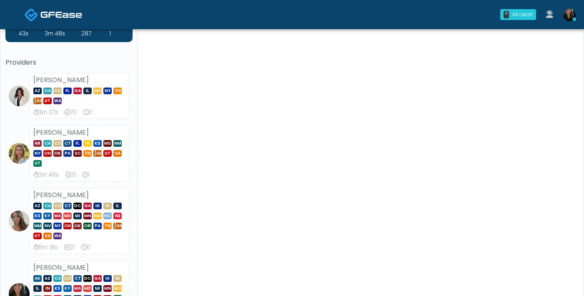
scroll to position [38, 0]
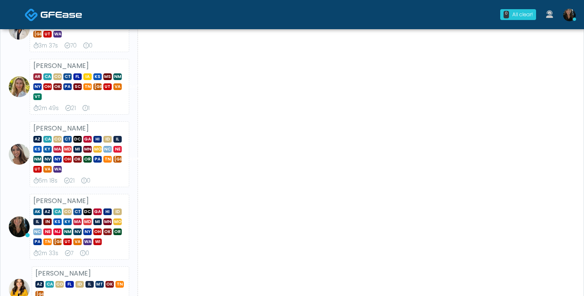
scroll to position [105, 0]
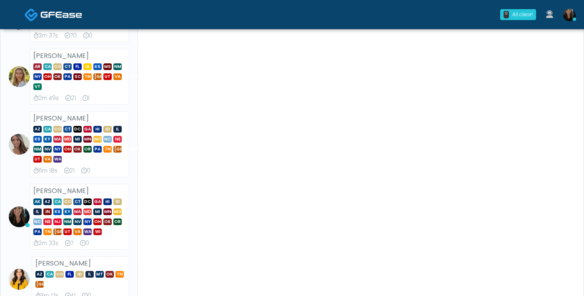
click at [568, 18] on img at bounding box center [569, 15] width 13 height 13
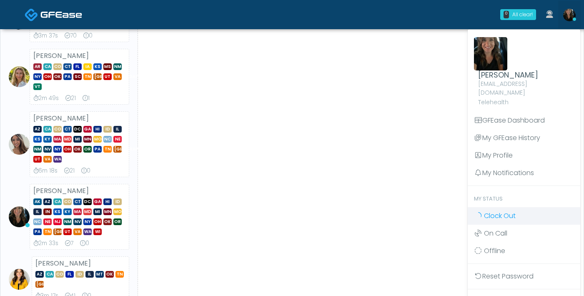
click at [538, 214] on link "Clock Out" at bounding box center [524, 216] width 113 height 18
